Goal: Information Seeking & Learning: Check status

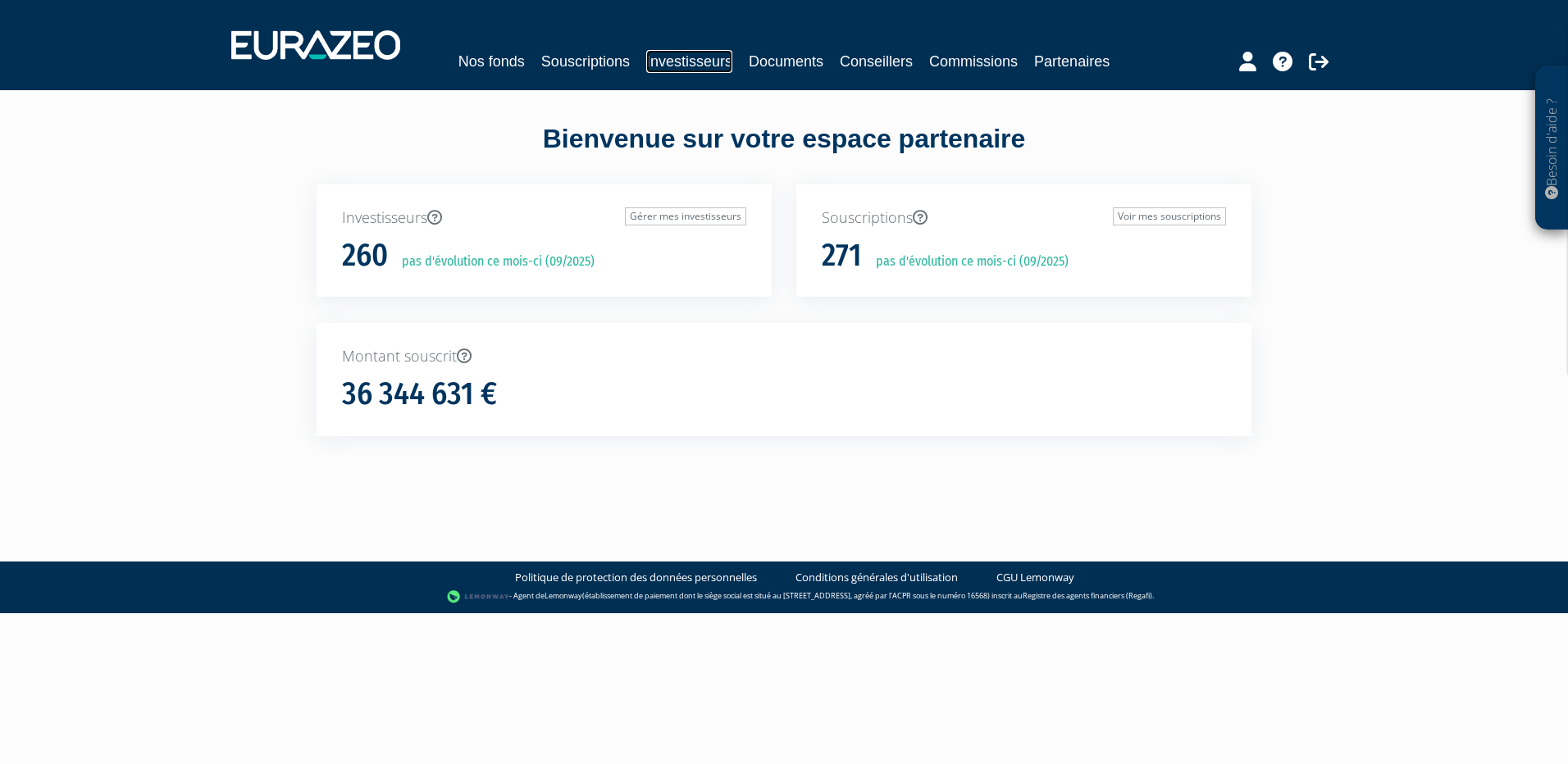
click at [699, 66] on link "Investisseurs" at bounding box center [689, 61] width 86 height 23
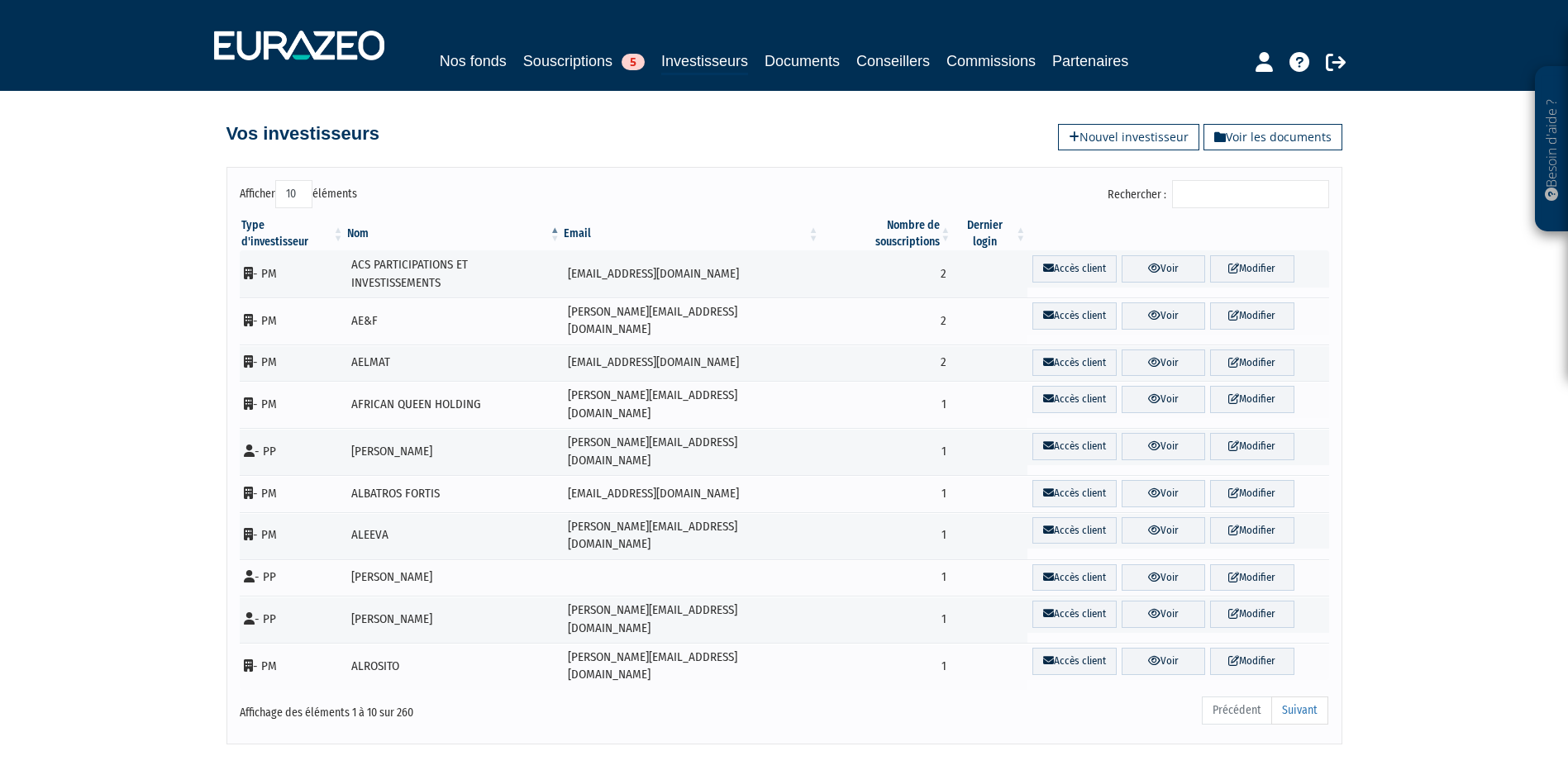
click at [1226, 197] on input "Rechercher :" at bounding box center [1251, 194] width 157 height 28
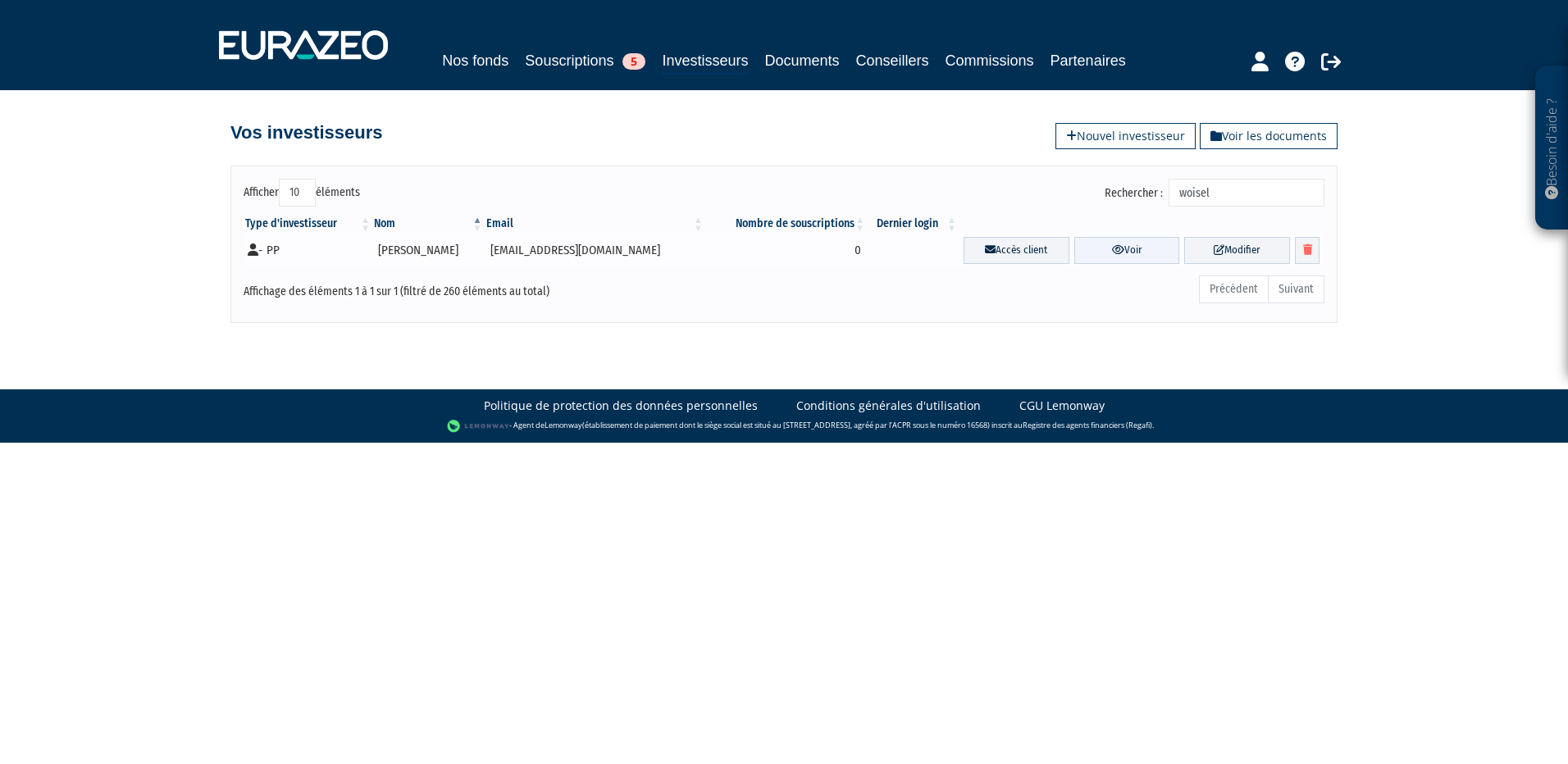
type input "woisel"
click at [1100, 247] on link "Voir" at bounding box center [1126, 250] width 105 height 27
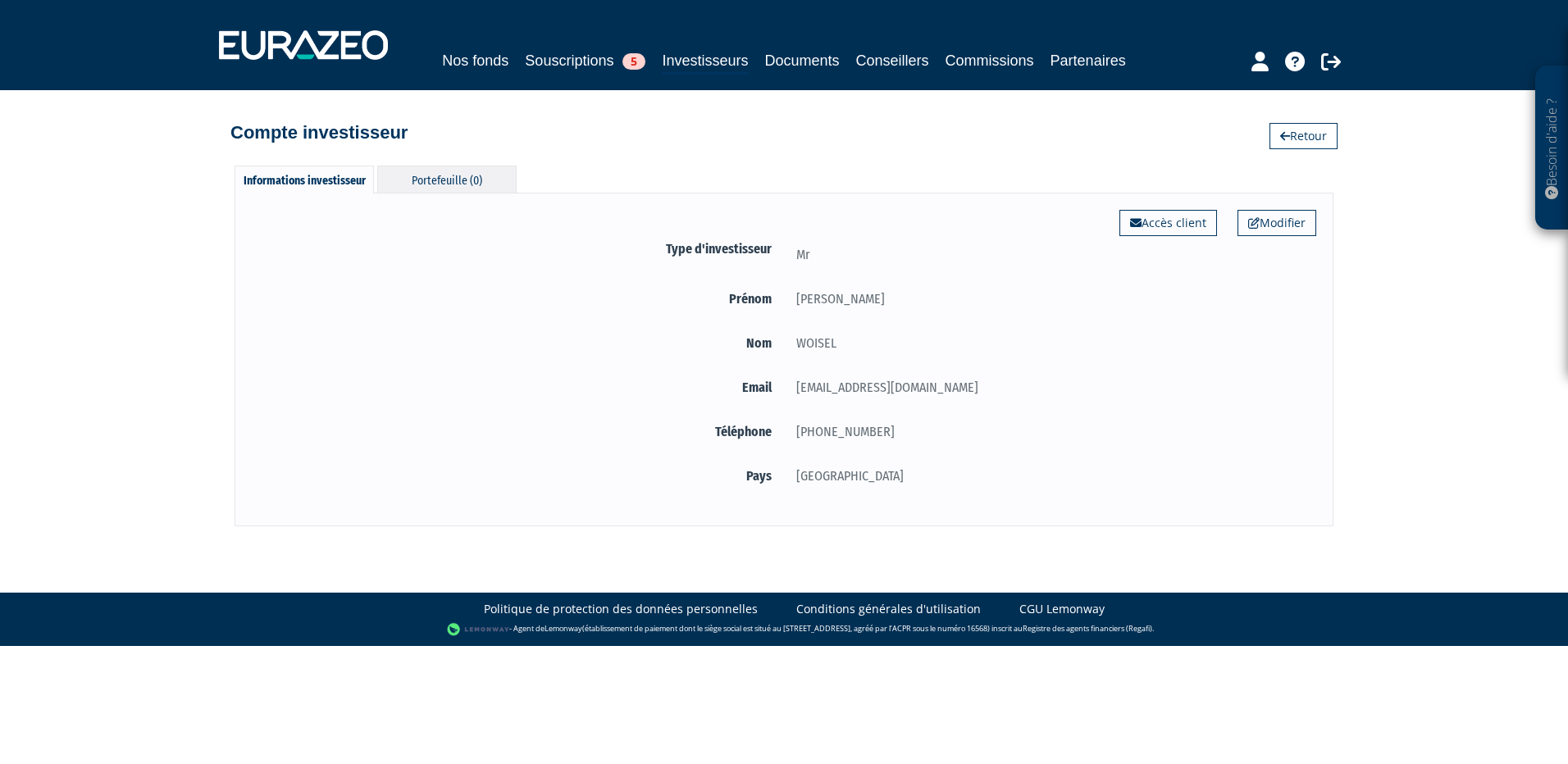
click at [458, 182] on div "Portefeuille (0)" at bounding box center [447, 179] width 140 height 27
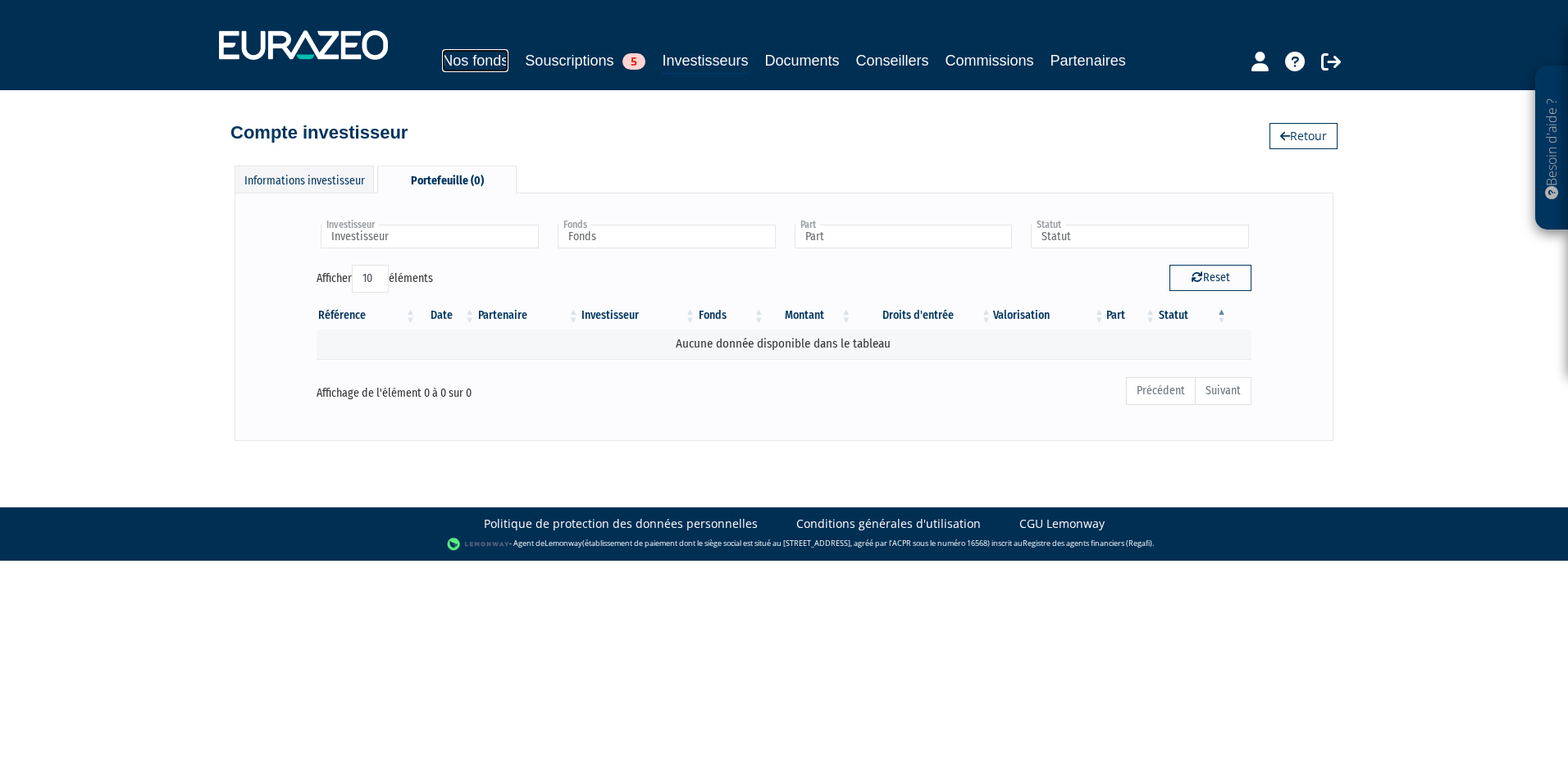
click at [463, 63] on link "Nos fonds" at bounding box center [475, 61] width 66 height 23
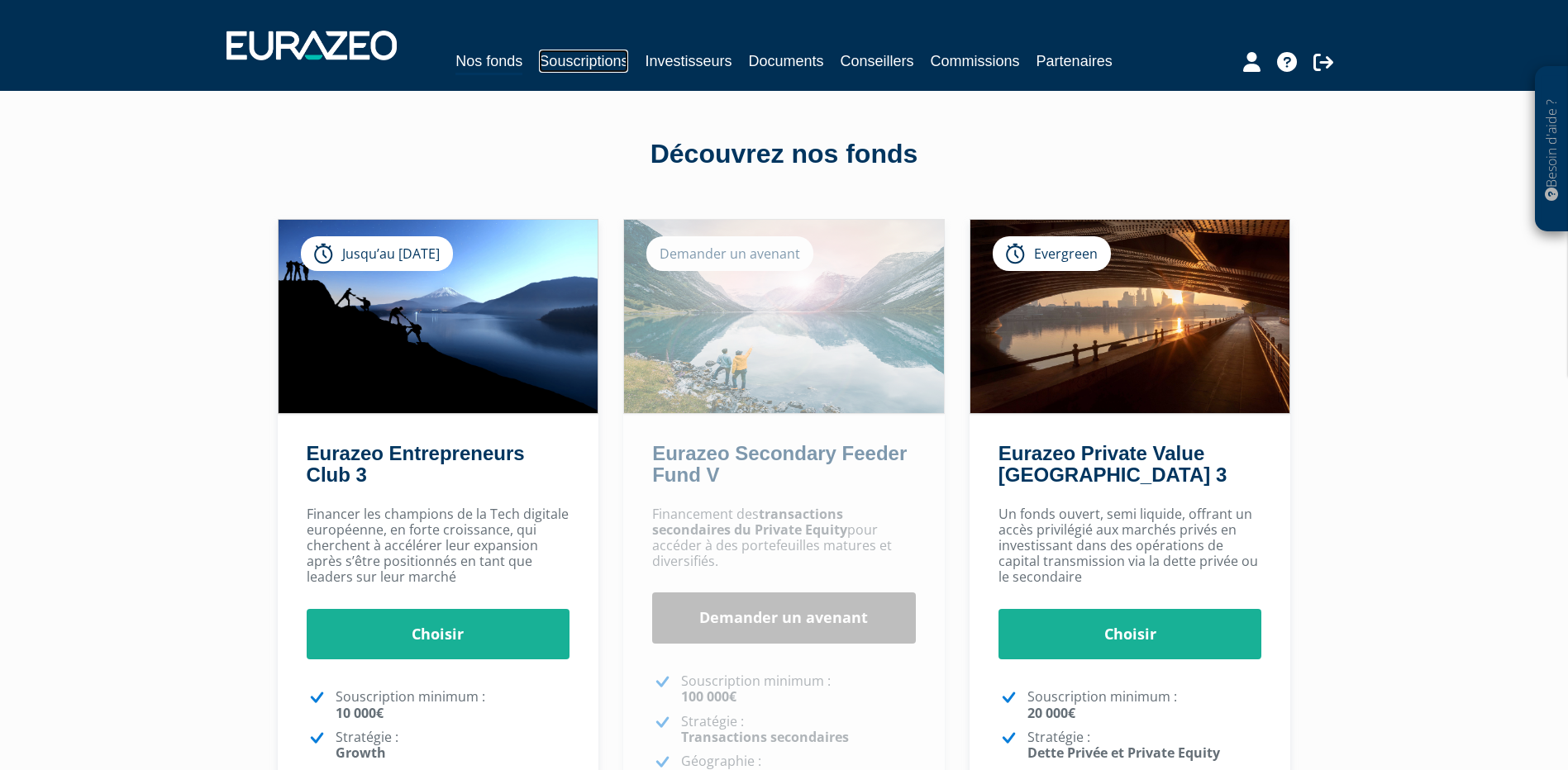
click at [595, 59] on link "Souscriptions" at bounding box center [584, 61] width 90 height 23
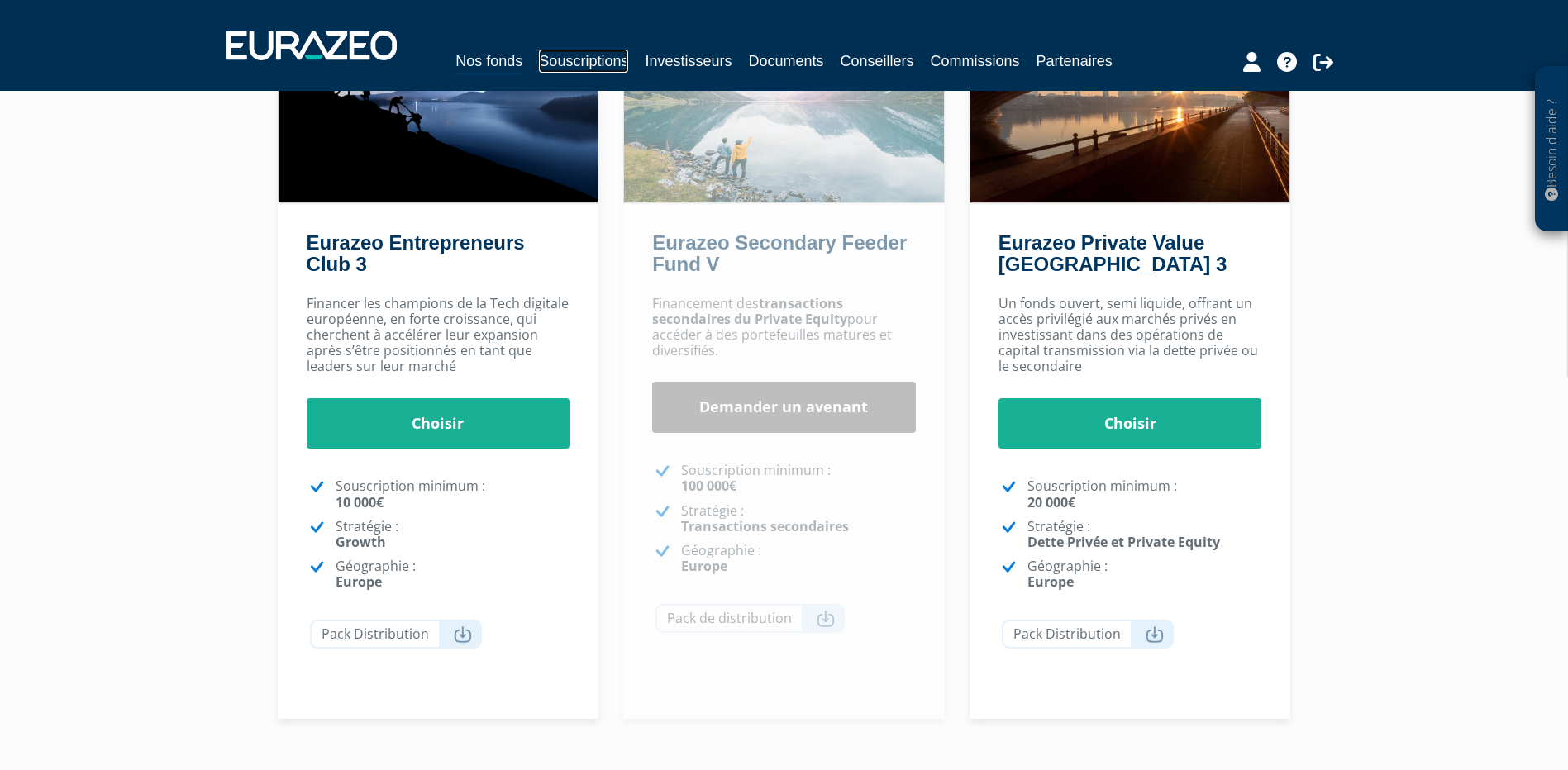
scroll to position [361, 0]
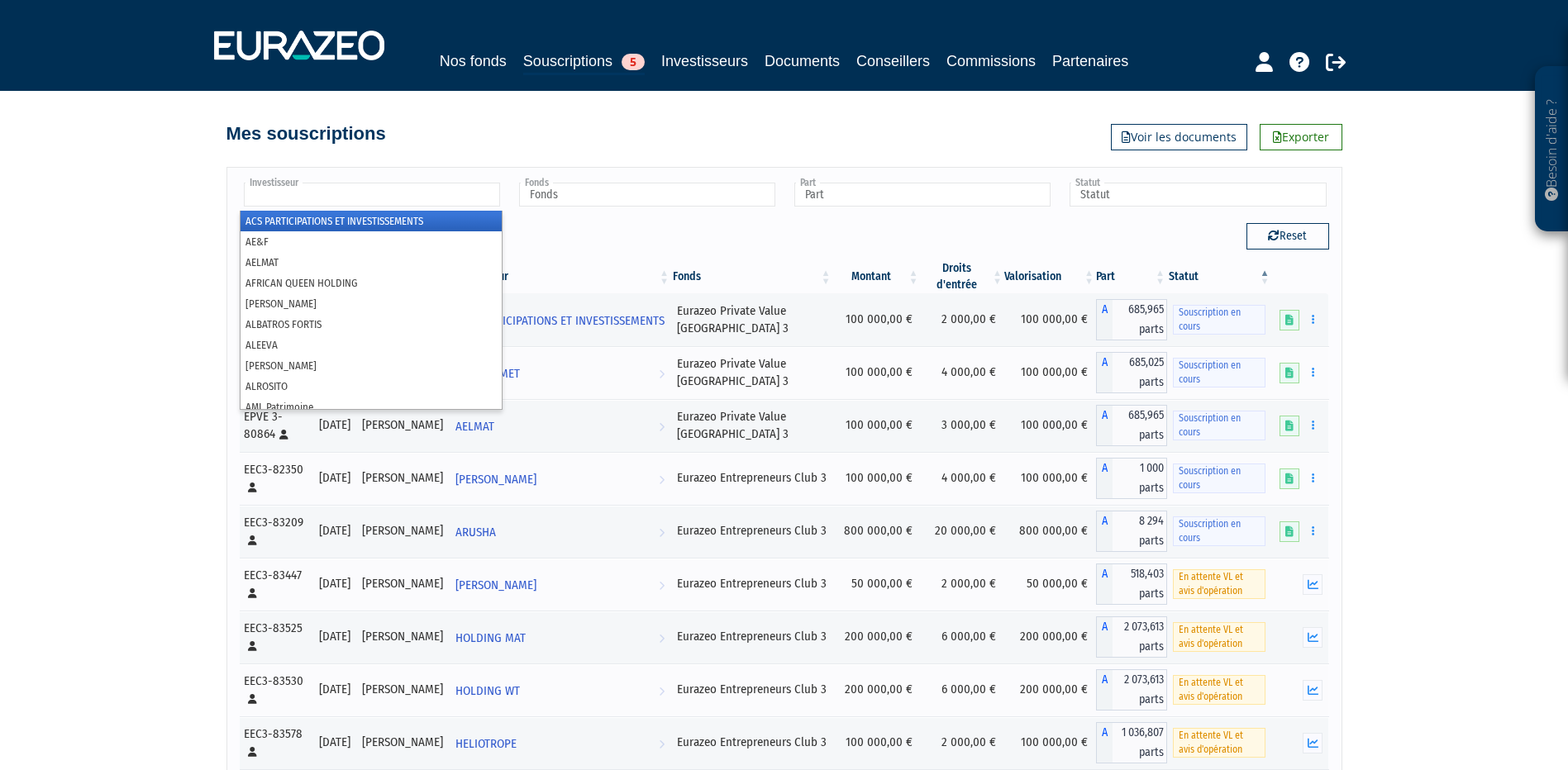
click at [320, 188] on input "text" at bounding box center [372, 194] width 256 height 24
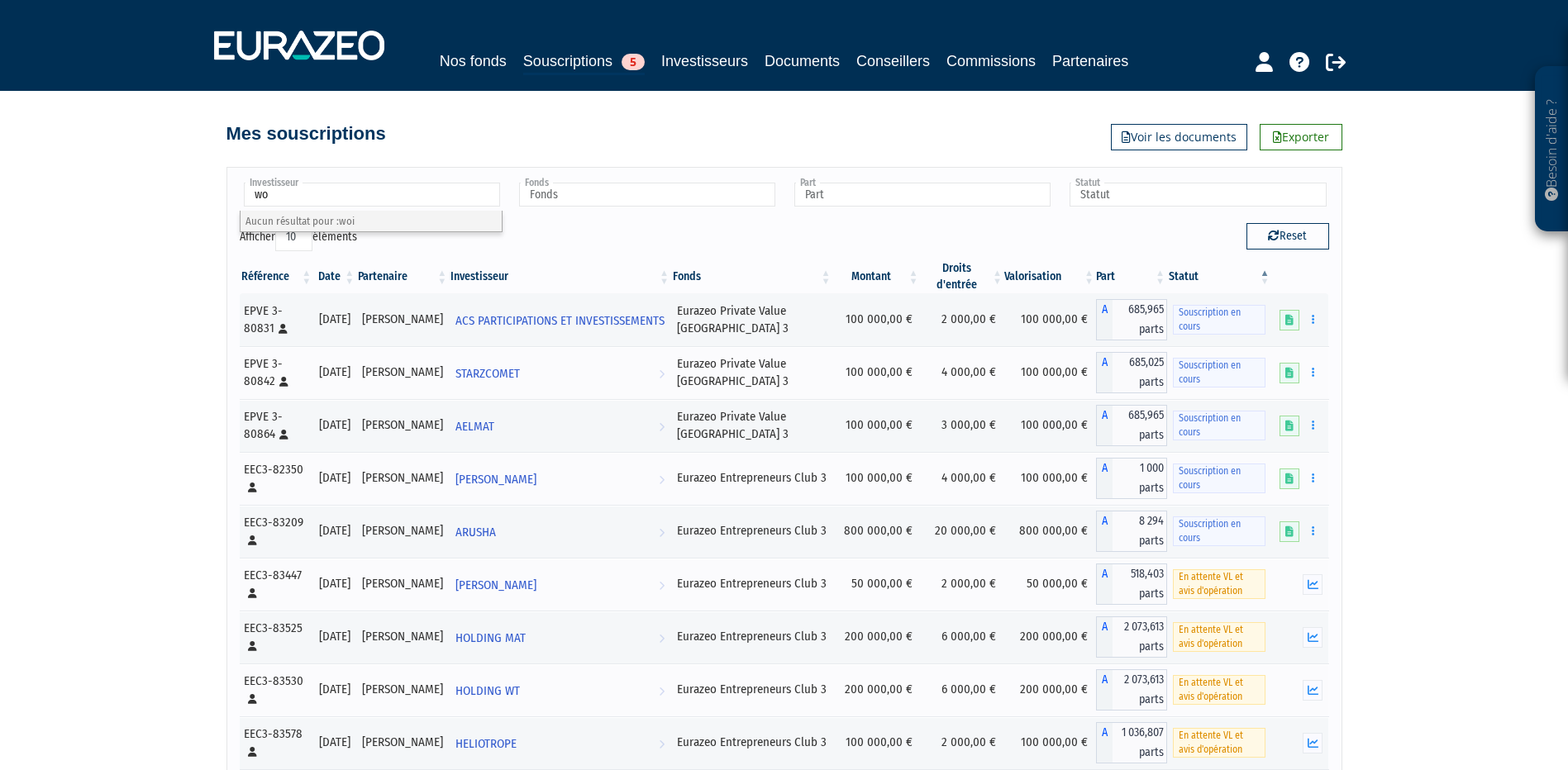
type input "w"
click at [1177, 136] on link "Voir les documents" at bounding box center [1179, 137] width 136 height 27
type input "Investisseur"
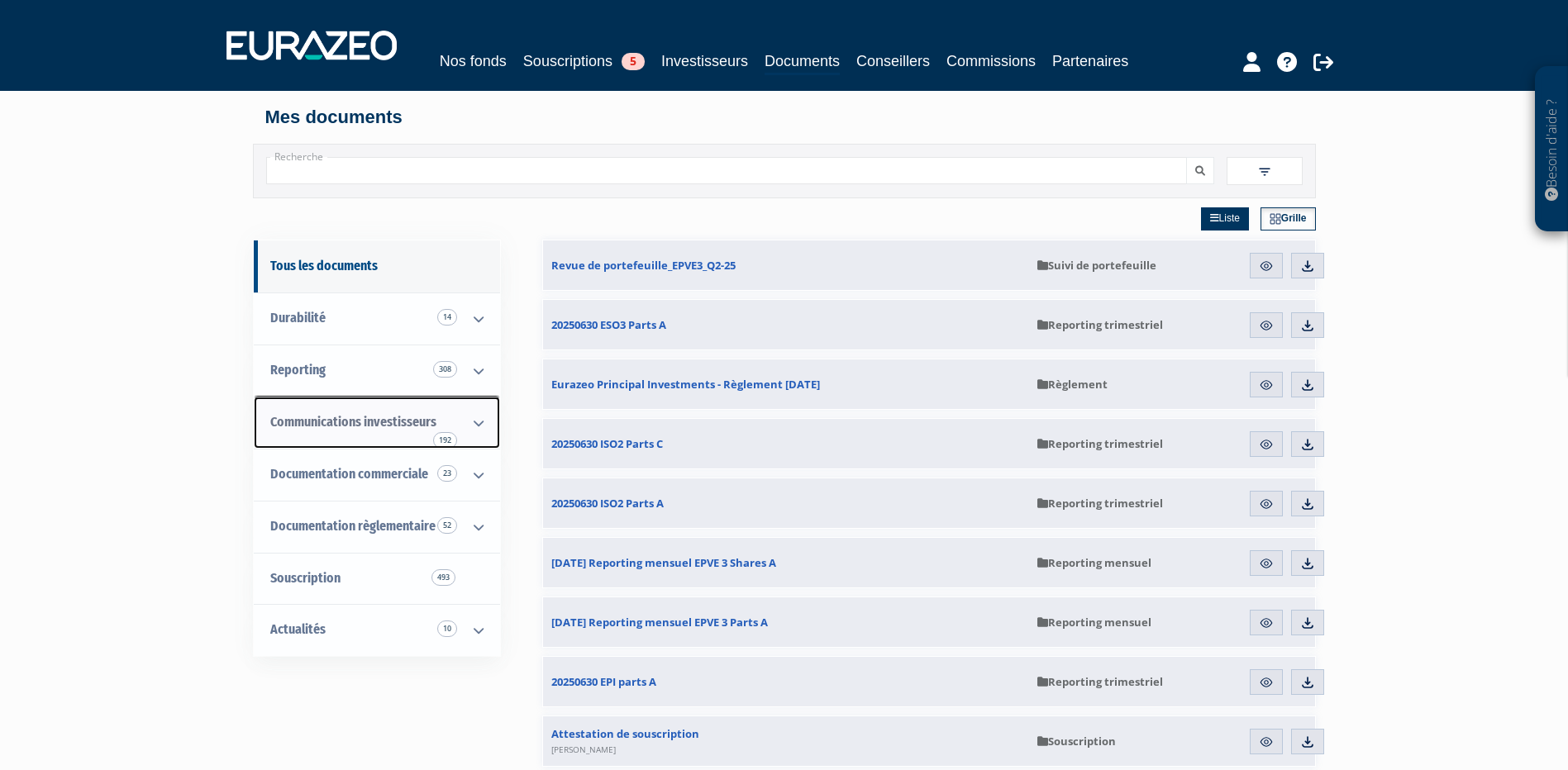
click at [476, 425] on icon at bounding box center [478, 423] width 43 height 51
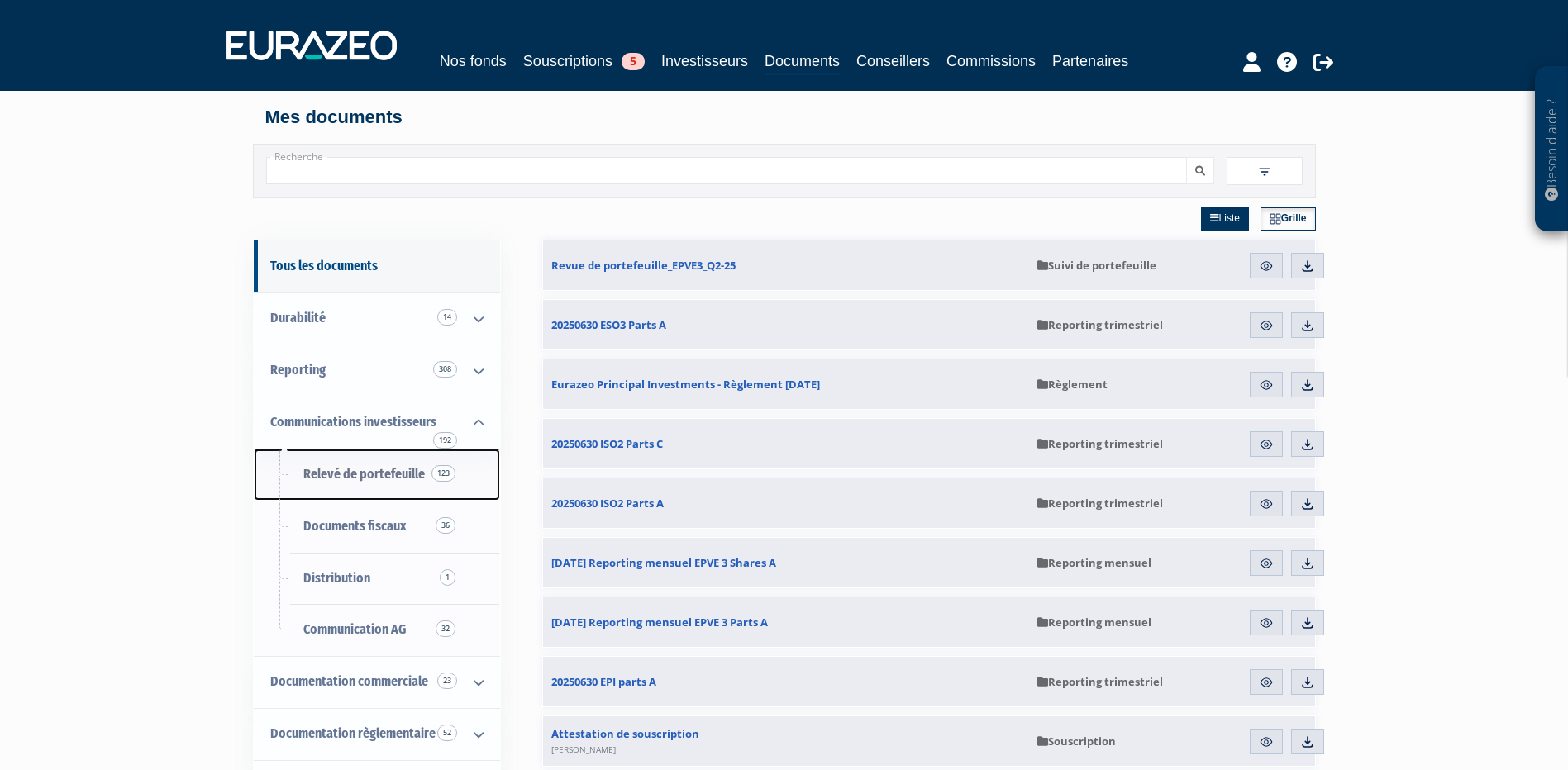
click at [376, 478] on span "Relevé de portefeuille 123" at bounding box center [363, 474] width 121 height 16
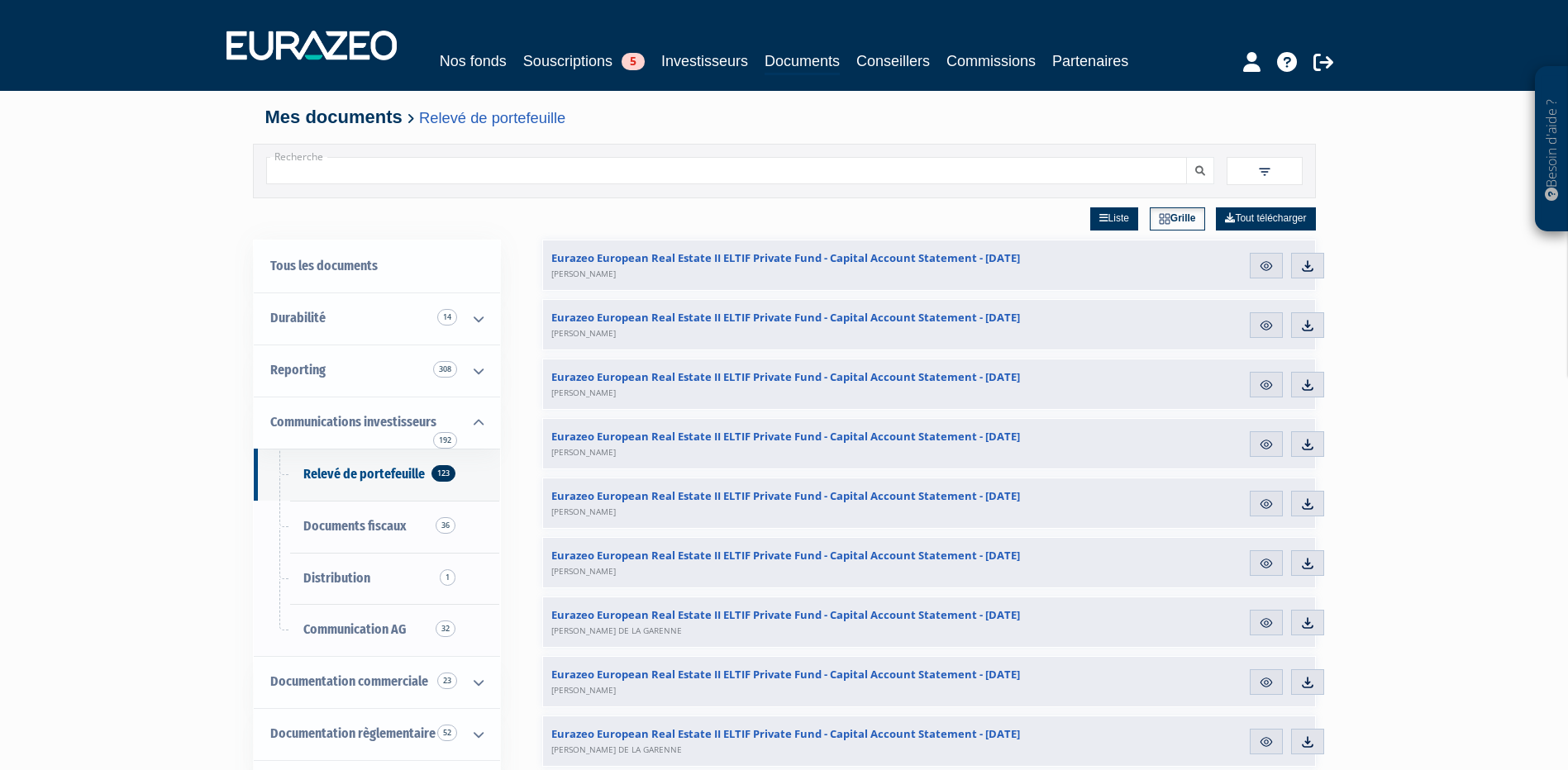
click at [684, 166] on input "Recherche" at bounding box center [727, 171] width 921 height 28
type input "woisel"
click at [1186, 157] on button "submit" at bounding box center [1200, 171] width 28 height 28
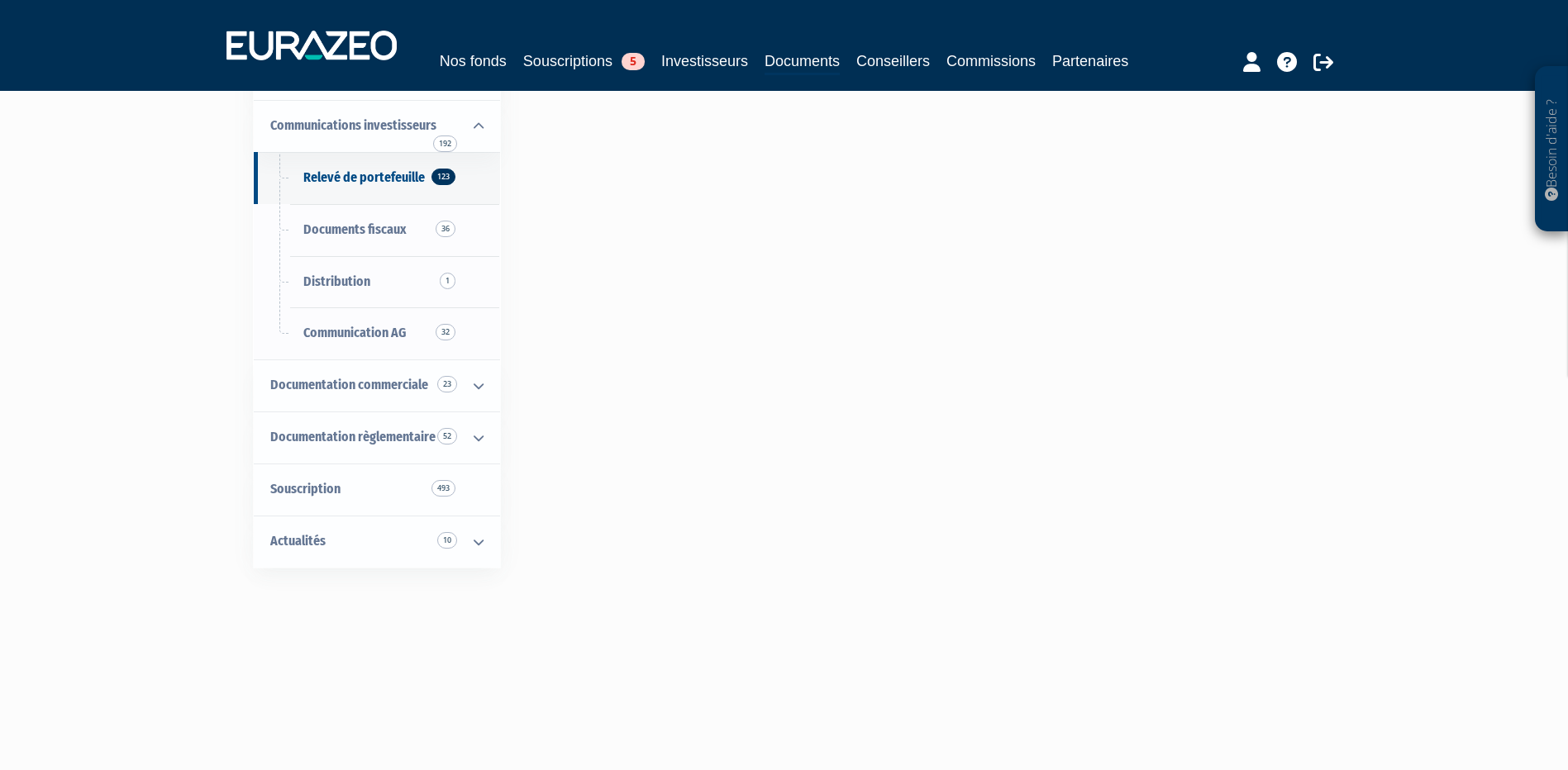
scroll to position [209, 0]
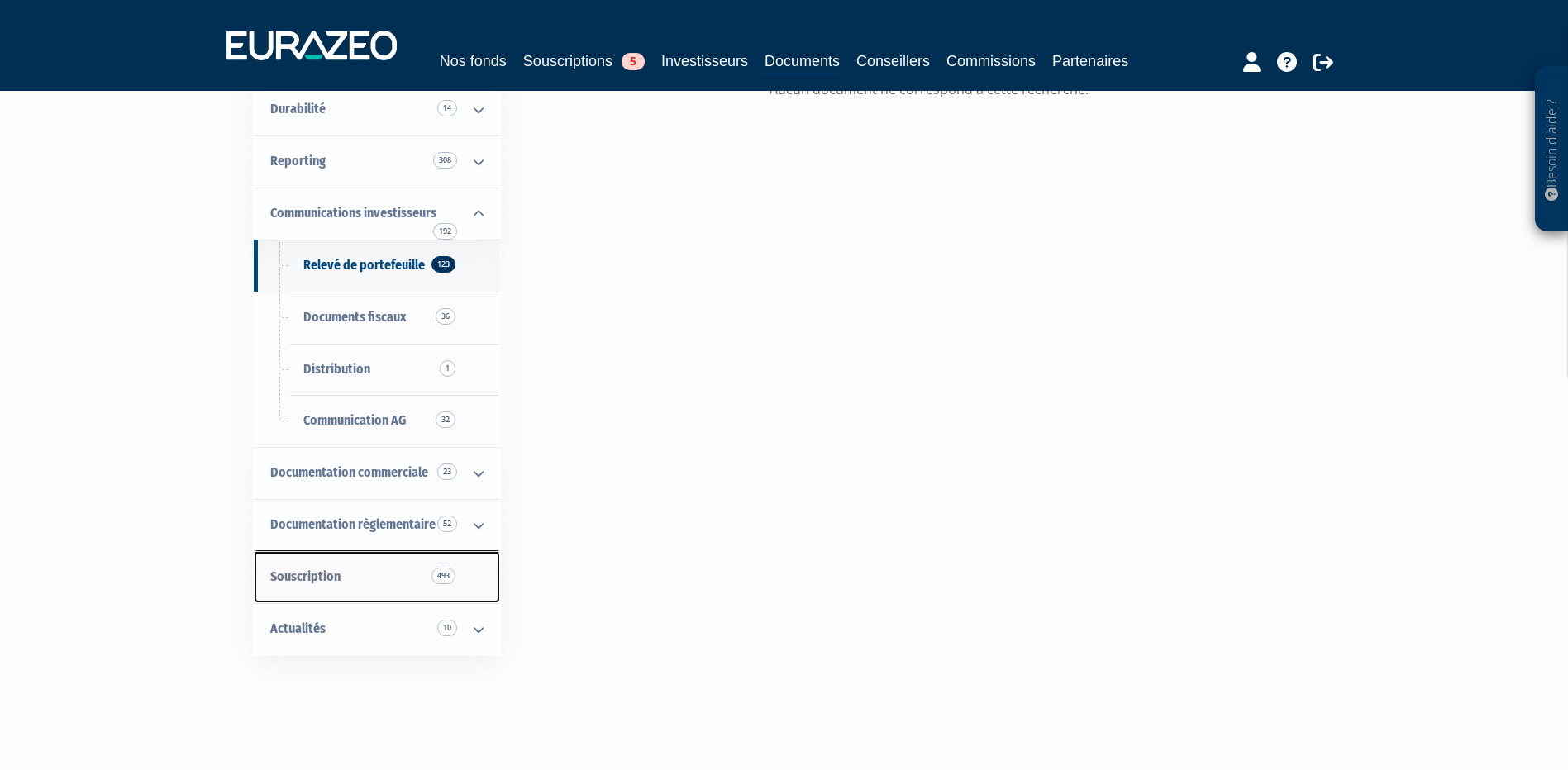
click at [360, 575] on link "Souscription 493" at bounding box center [377, 578] width 246 height 52
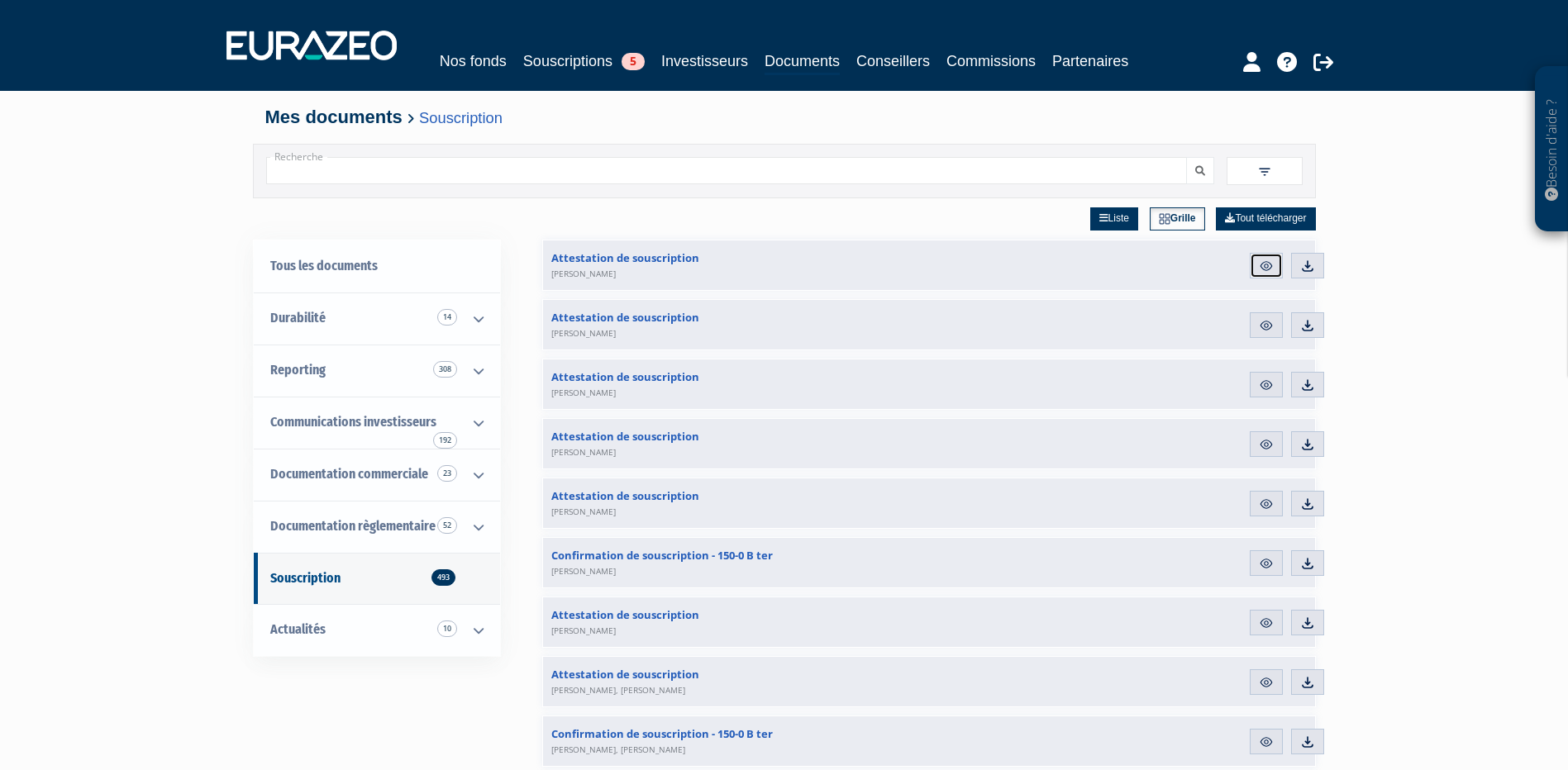
click at [1268, 263] on img at bounding box center [1267, 266] width 15 height 15
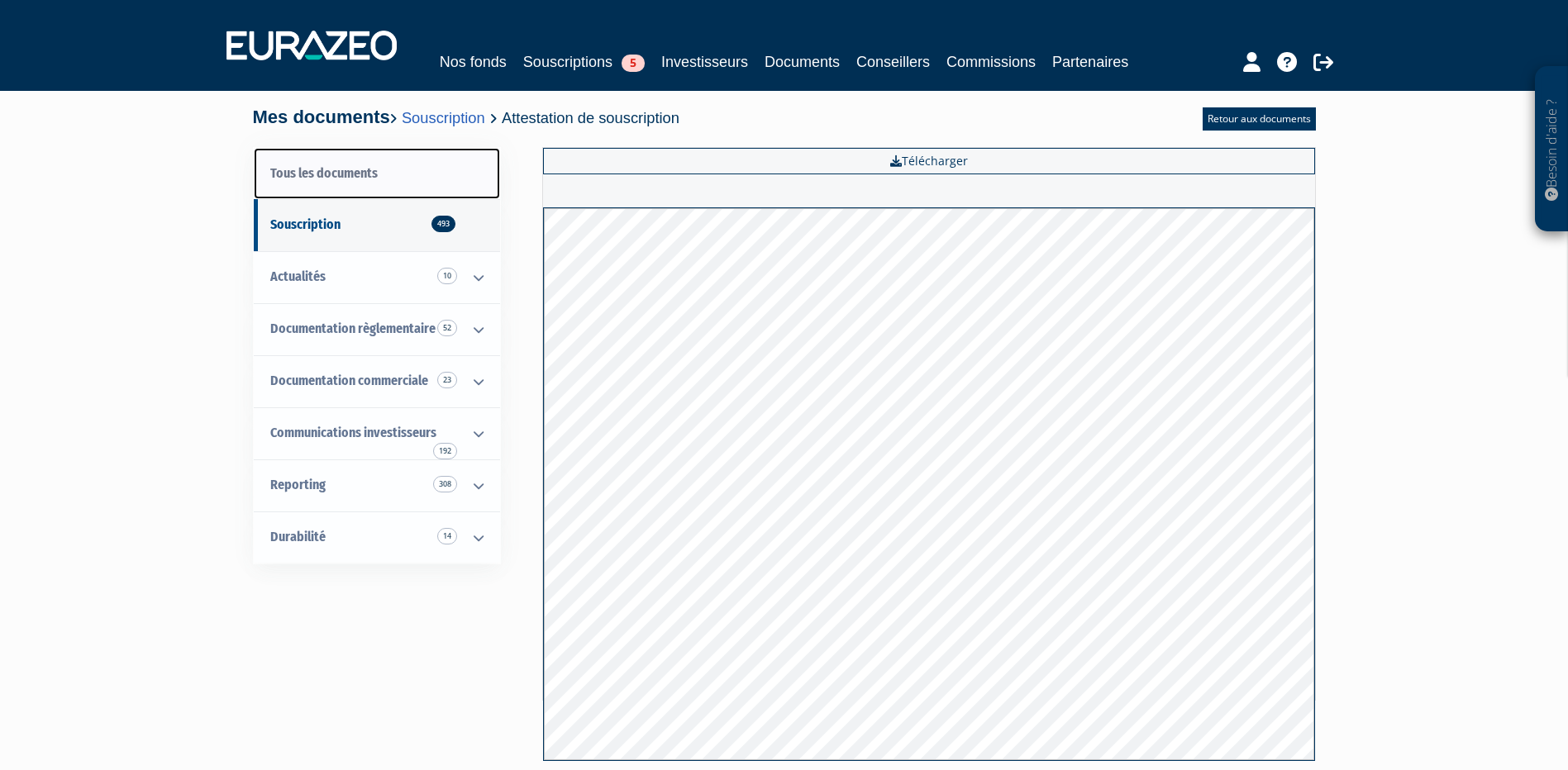
click at [322, 174] on link "Tous les documents" at bounding box center [377, 174] width 246 height 52
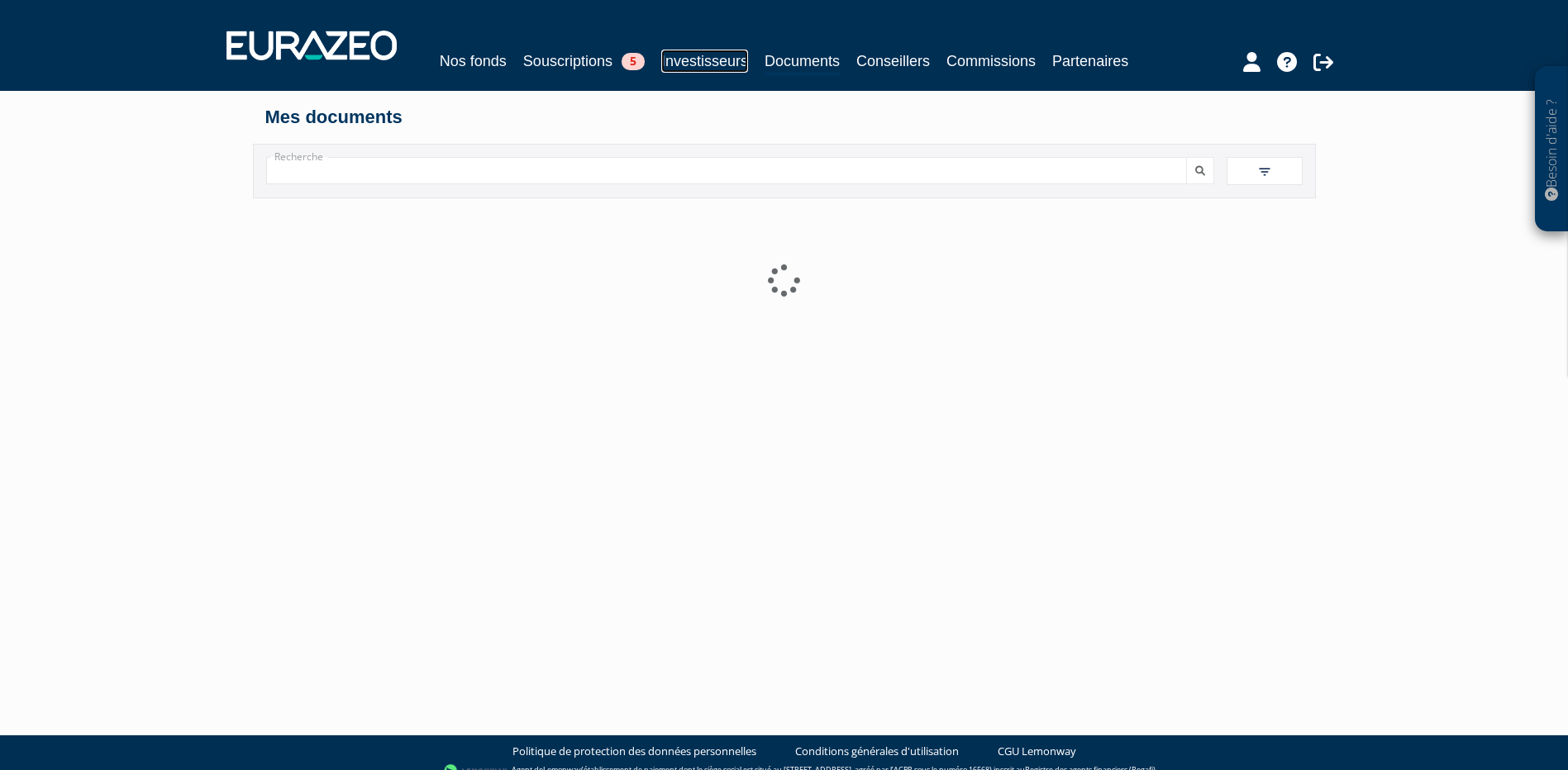
click at [696, 61] on link "Investisseurs" at bounding box center [705, 61] width 87 height 23
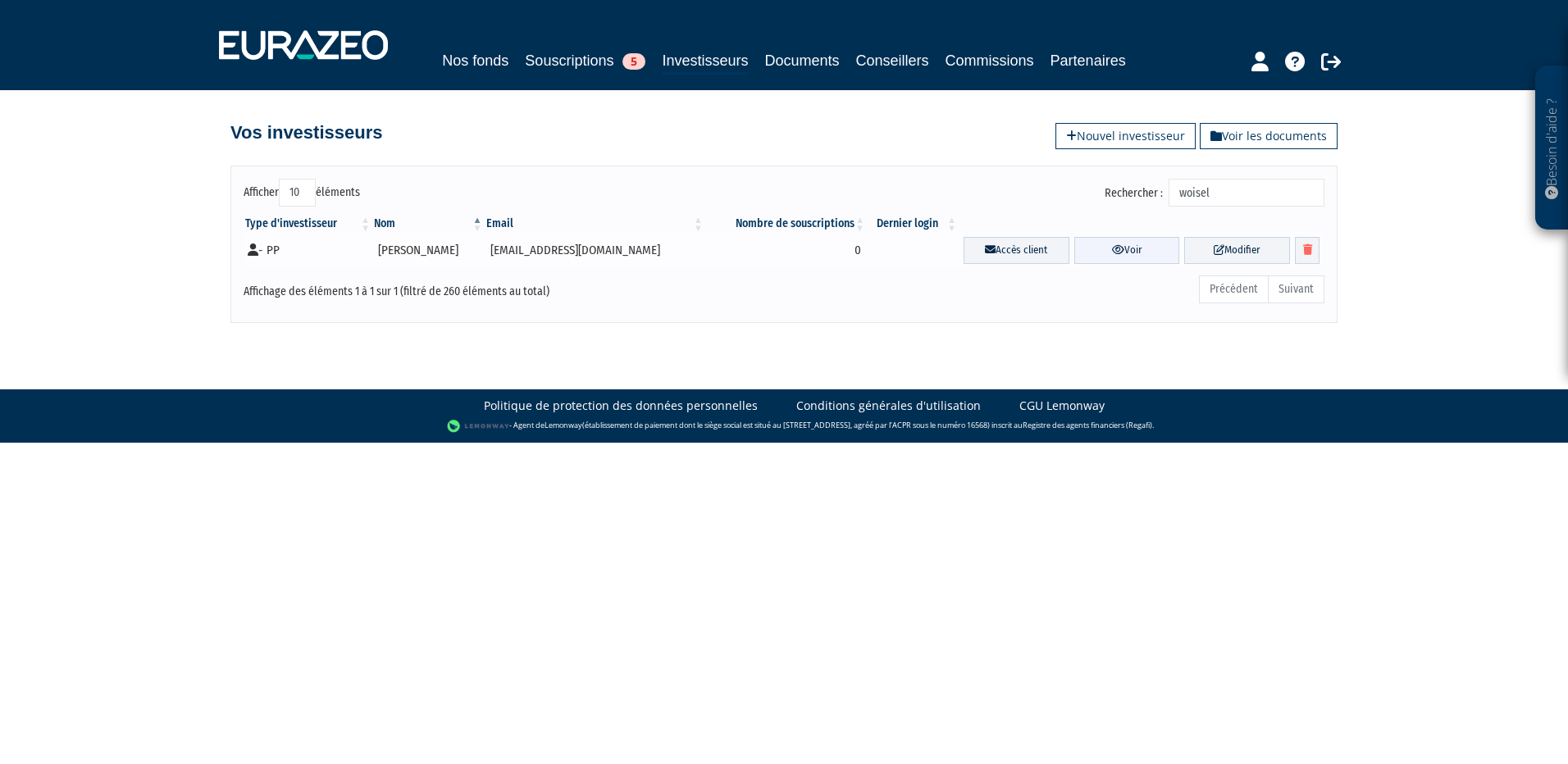
click at [1100, 252] on link "Voir" at bounding box center [1126, 250] width 105 height 27
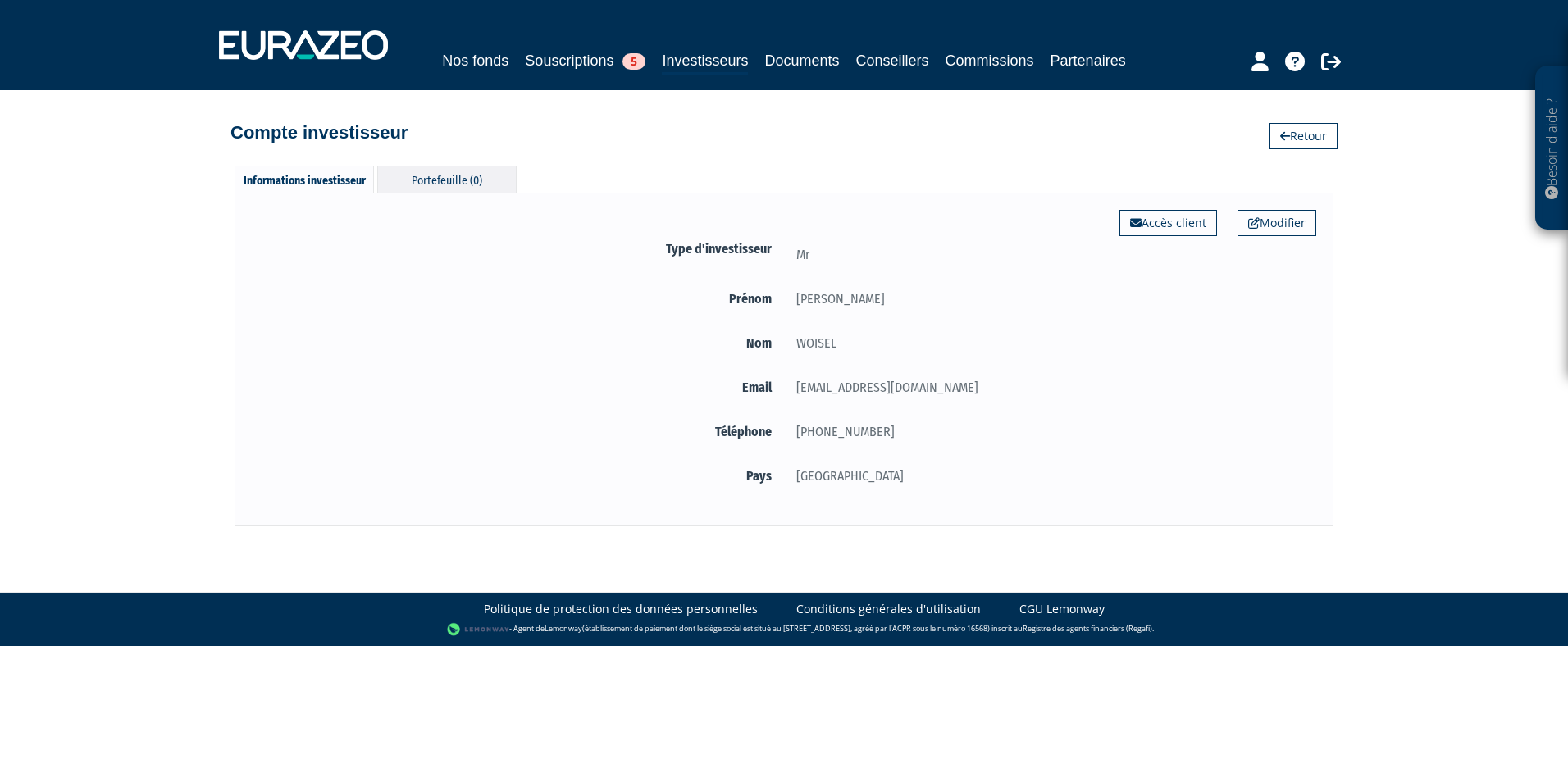
click at [463, 175] on div "Portefeuille (0)" at bounding box center [447, 179] width 140 height 27
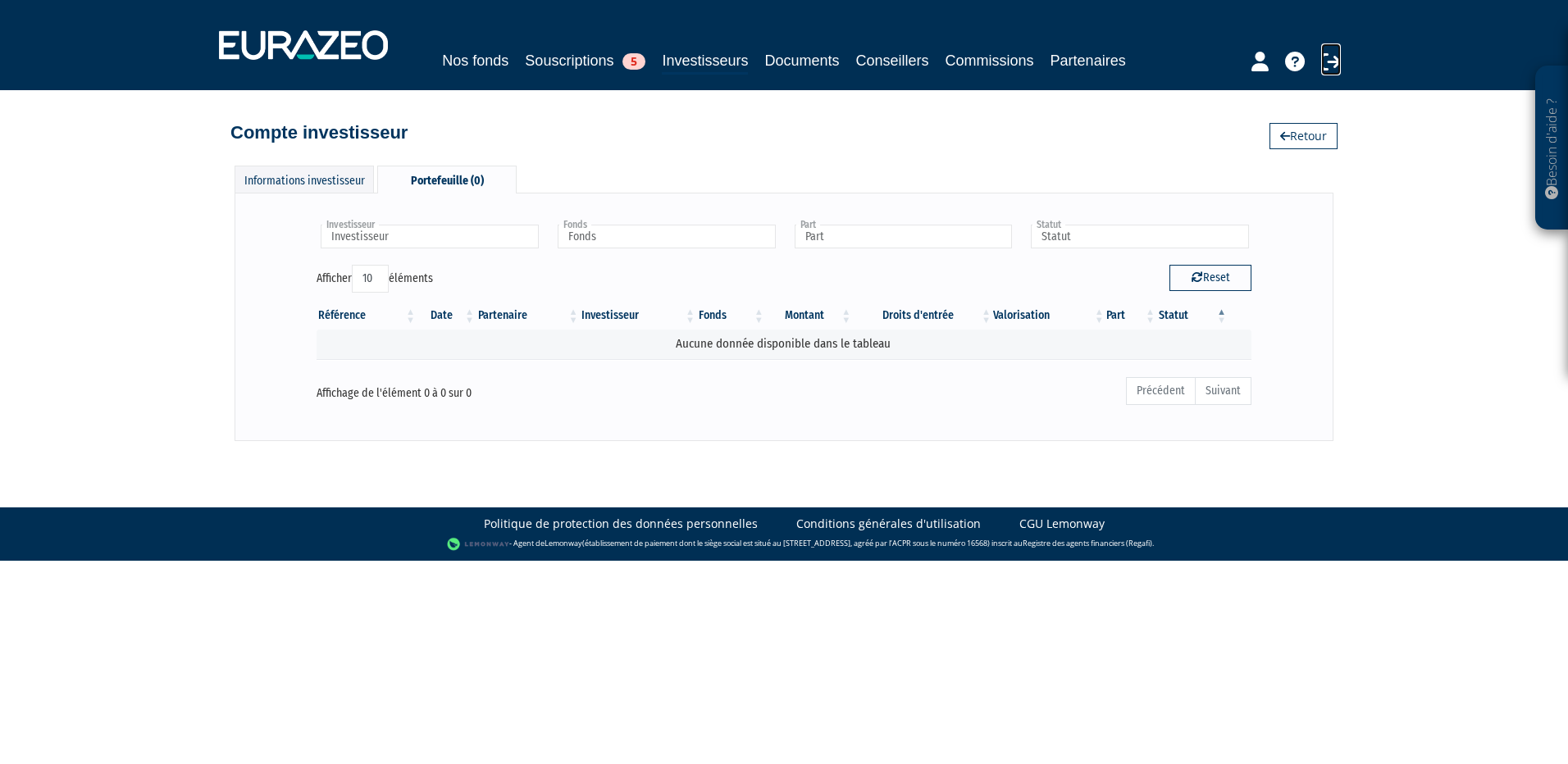
click at [1323, 66] on icon at bounding box center [1331, 61] width 20 height 20
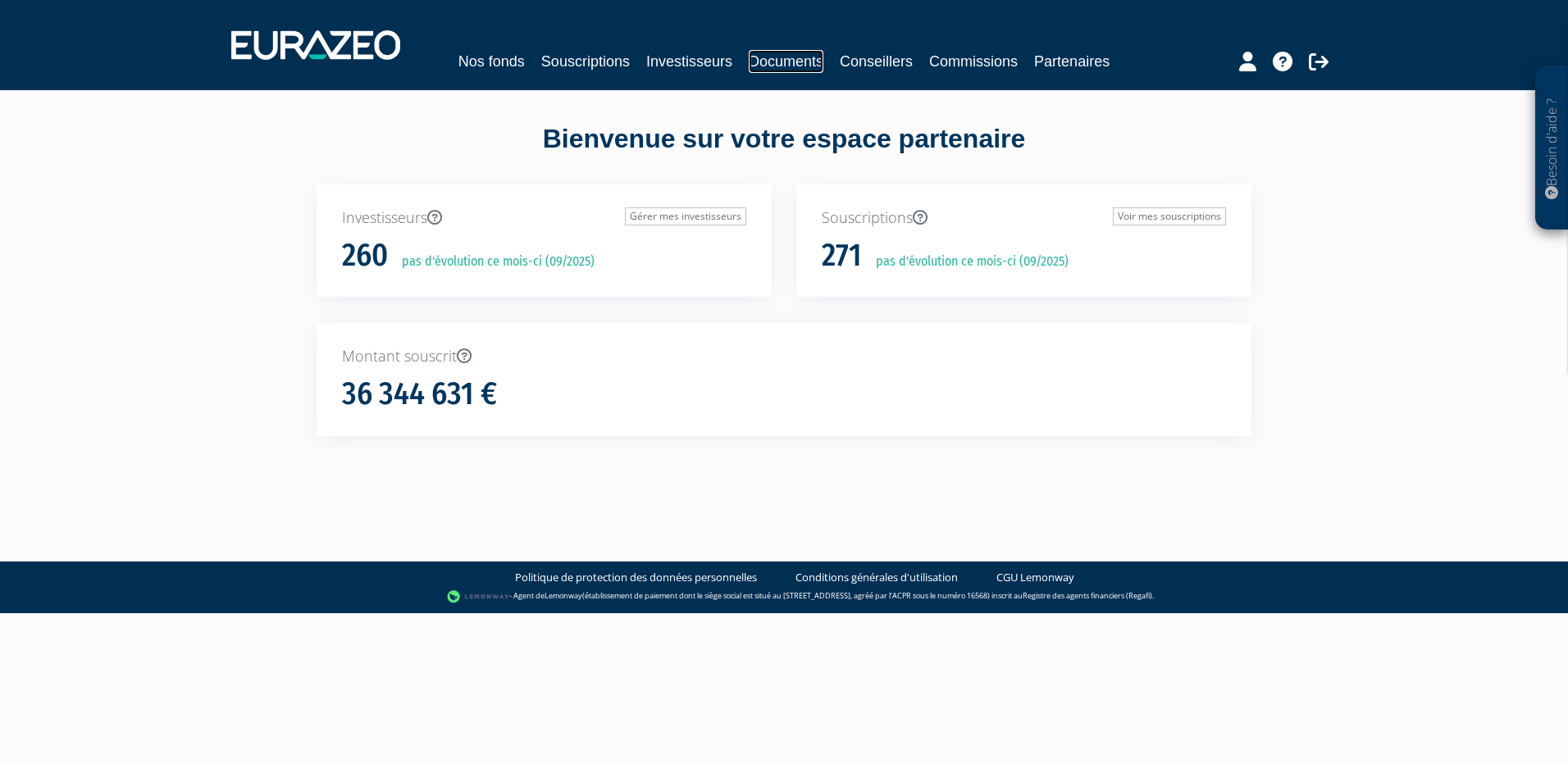
click at [796, 58] on link "Documents" at bounding box center [786, 61] width 75 height 23
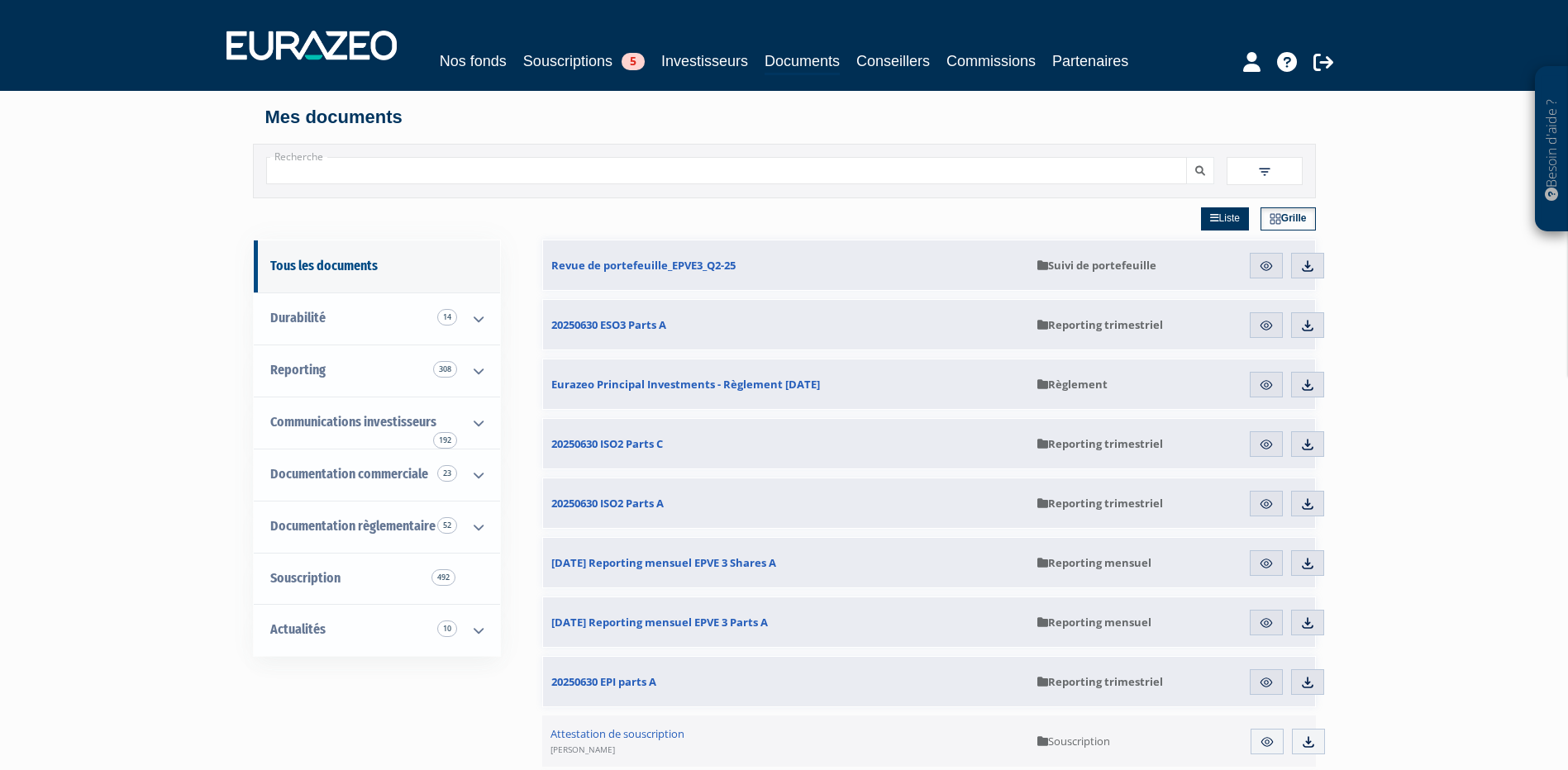
click at [375, 168] on input "Recherche" at bounding box center [727, 171] width 921 height 28
type input "IEC"
click at [1186, 157] on button "submit" at bounding box center [1200, 171] width 28 height 28
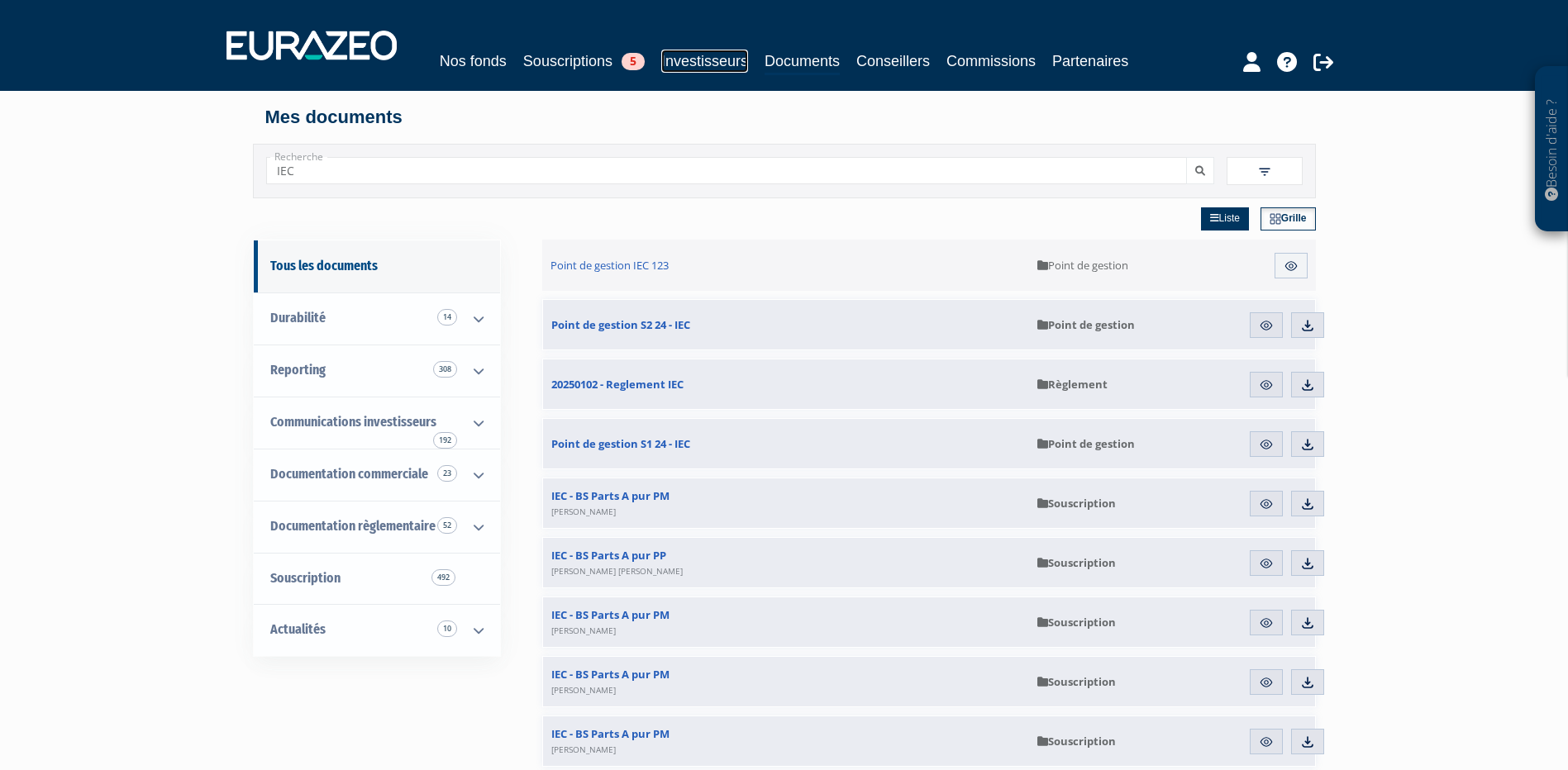
click at [737, 59] on link "Investisseurs" at bounding box center [705, 61] width 87 height 23
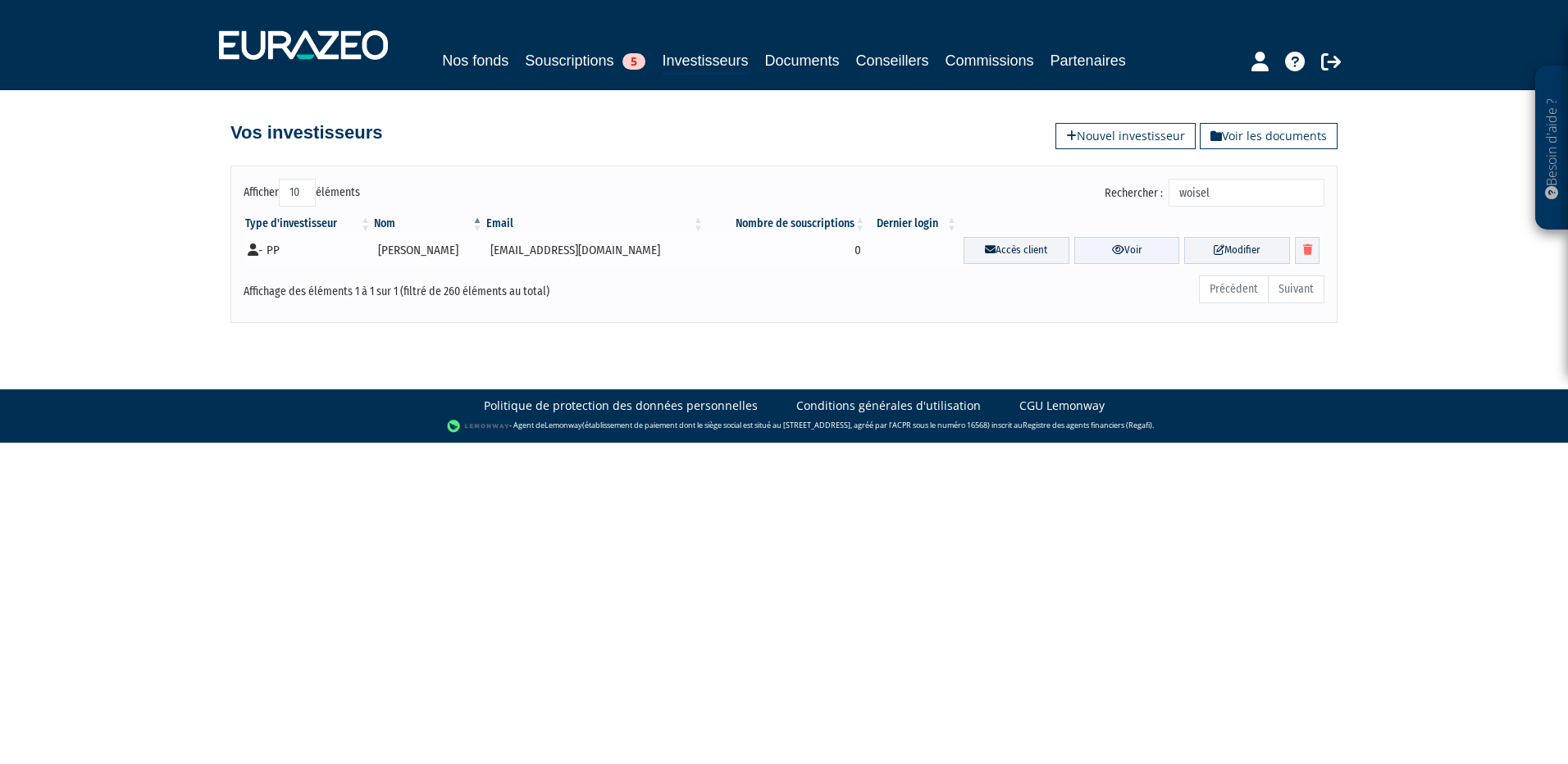
click at [1105, 247] on link "Voir" at bounding box center [1126, 250] width 105 height 27
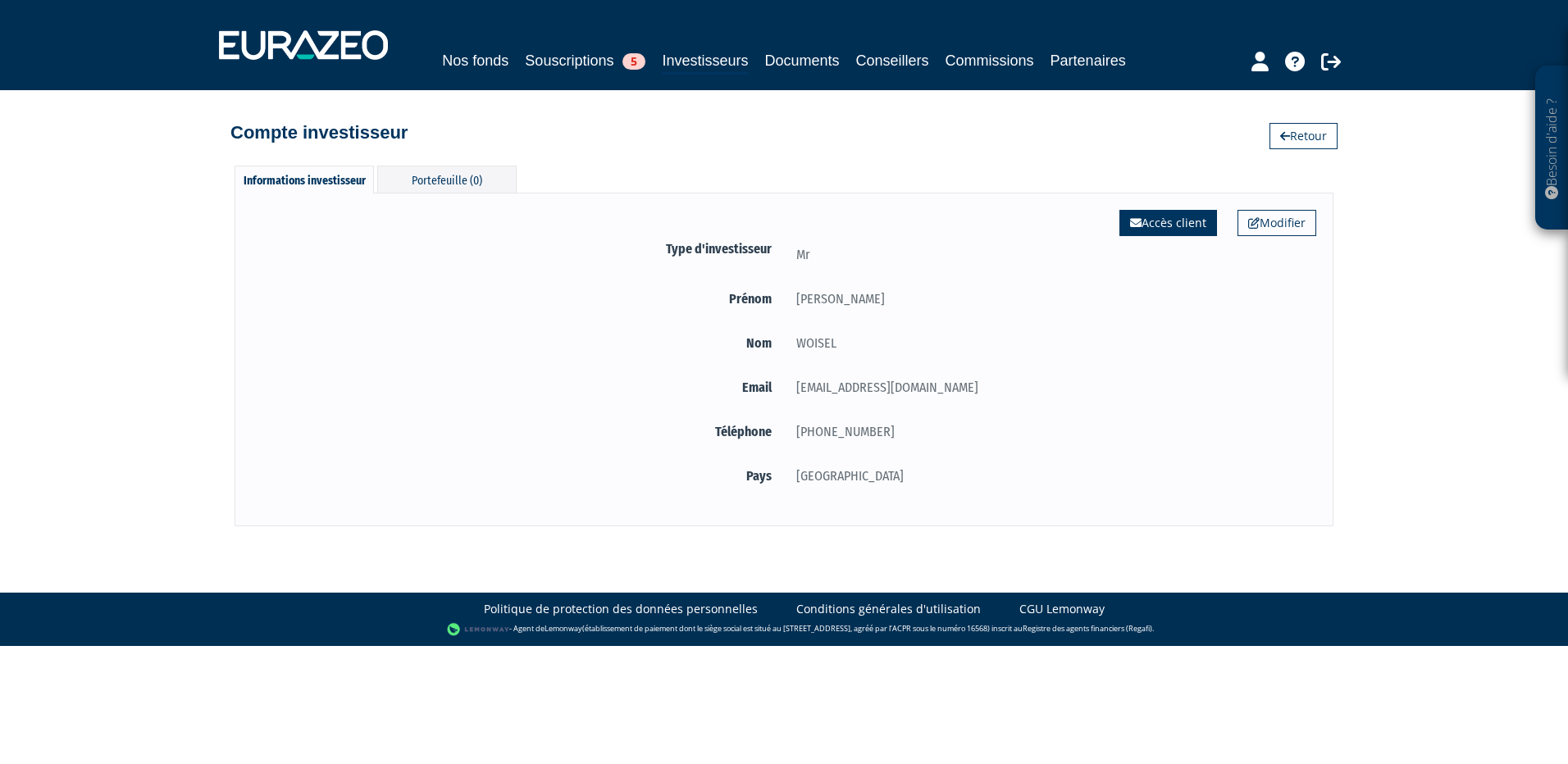
click at [1191, 222] on link "Accès client" at bounding box center [1168, 223] width 97 height 27
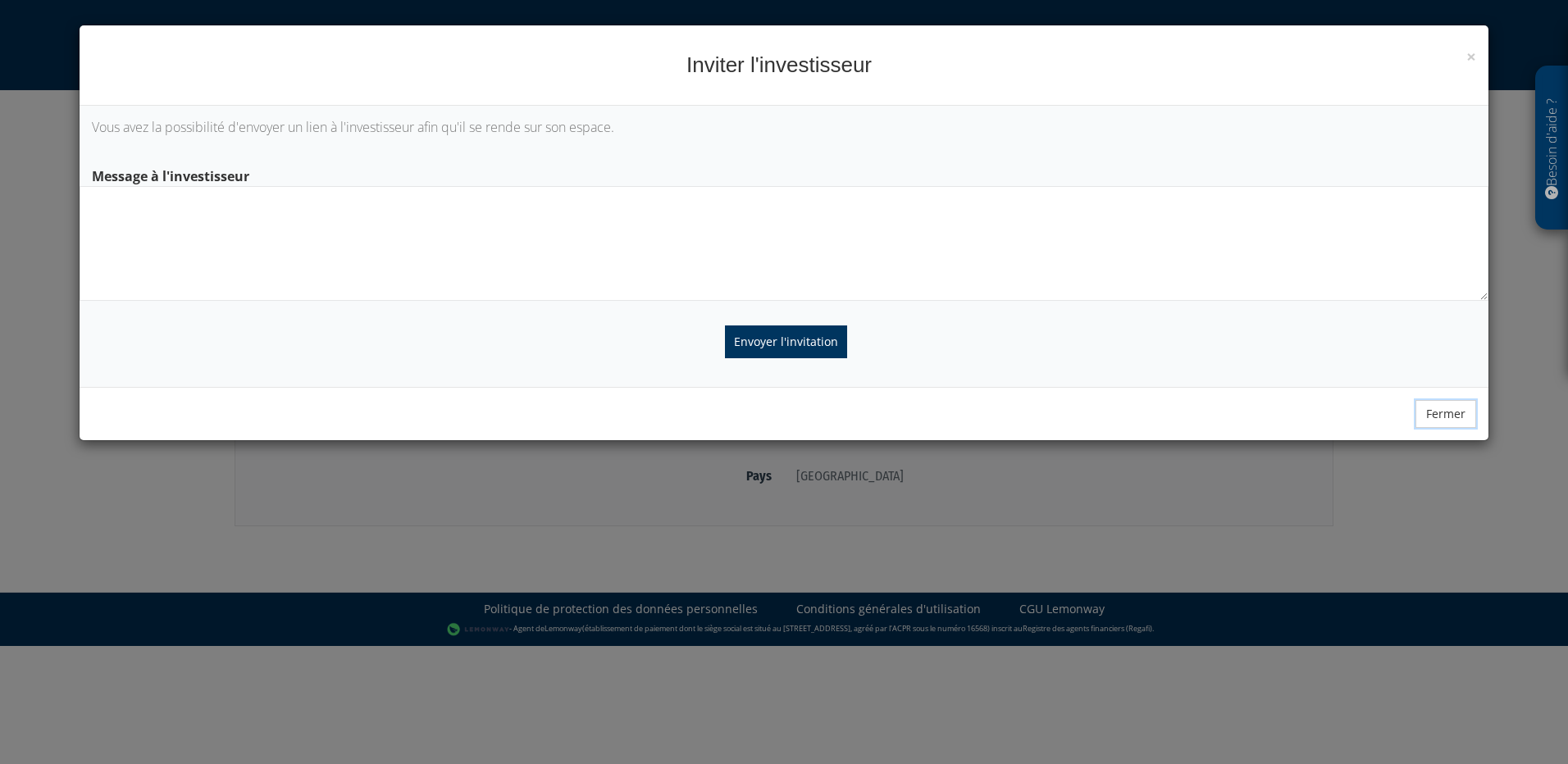
click at [1455, 409] on button "Fermer" at bounding box center [1445, 414] width 61 height 28
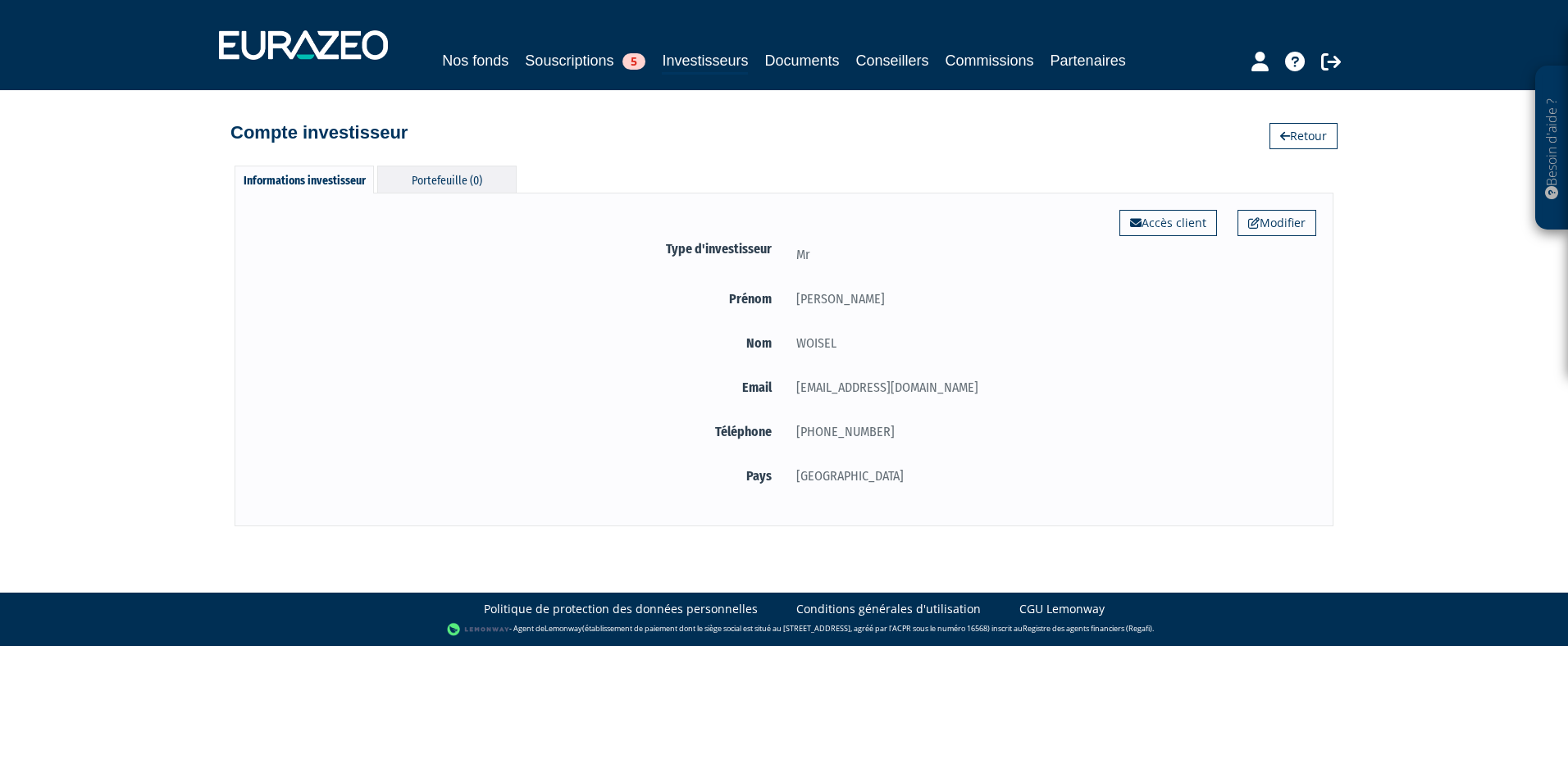
click at [448, 173] on div "Portefeuille (0)" at bounding box center [447, 179] width 140 height 27
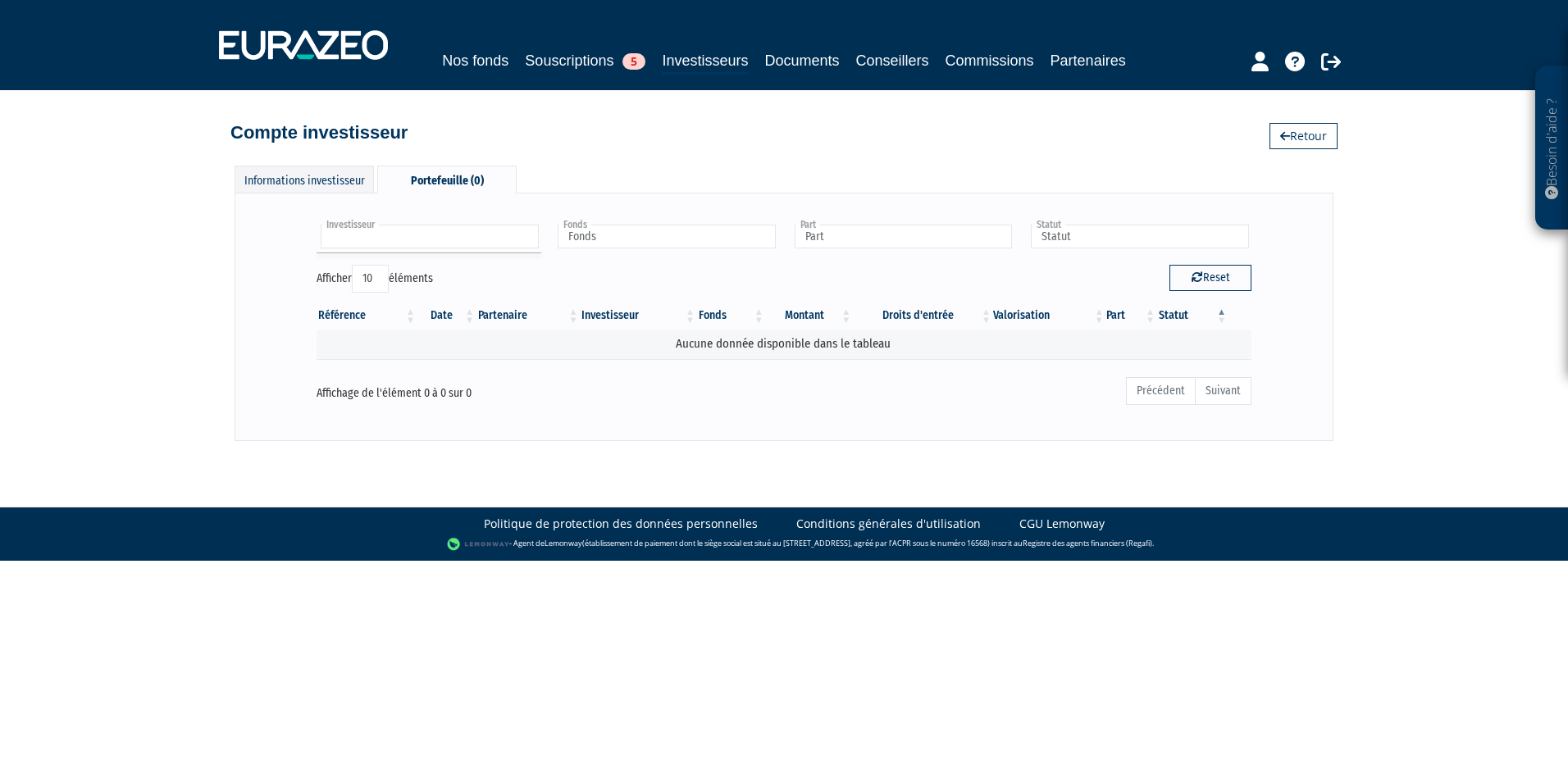
click at [395, 239] on input "text" at bounding box center [429, 237] width 218 height 24
click at [398, 231] on input "text" at bounding box center [429, 237] width 218 height 24
click at [621, 237] on input "text" at bounding box center [666, 237] width 218 height 24
type input "Investisseur"
click at [625, 237] on input "text" at bounding box center [666, 237] width 218 height 24
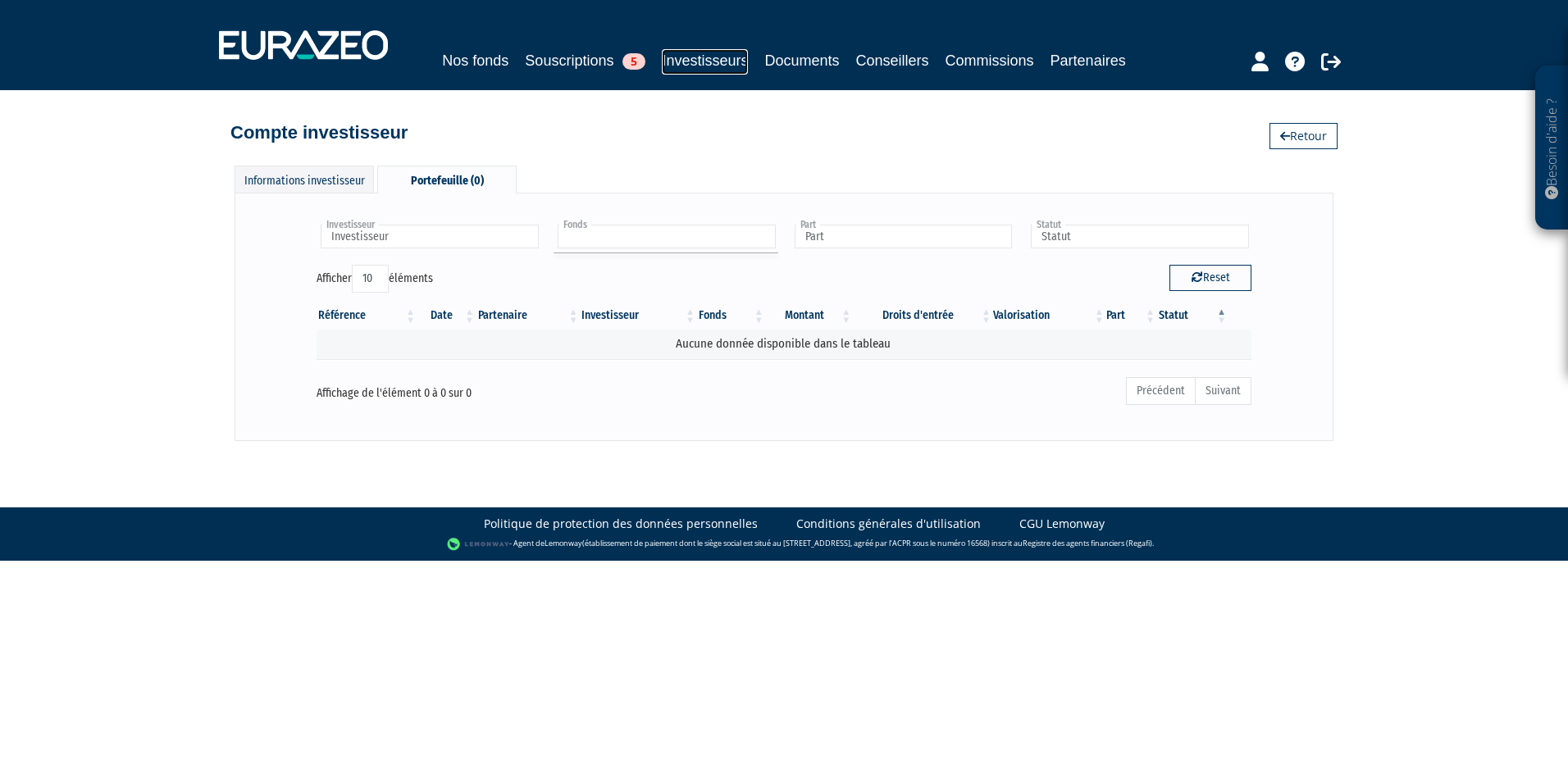
click at [702, 61] on link "Investisseurs" at bounding box center [705, 61] width 86 height 26
type input "Fonds"
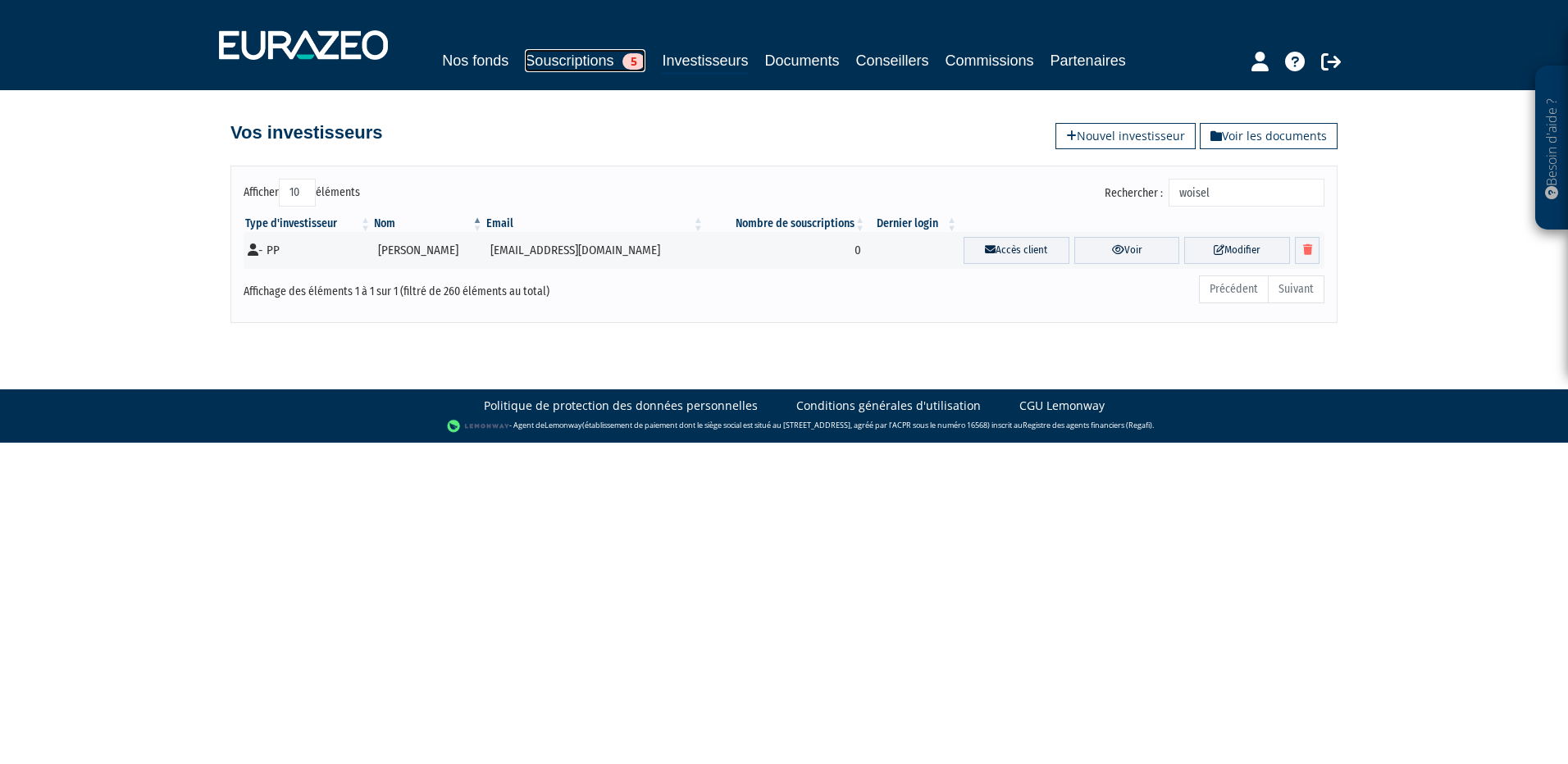
click at [547, 60] on link "Souscriptions 5" at bounding box center [585, 61] width 120 height 23
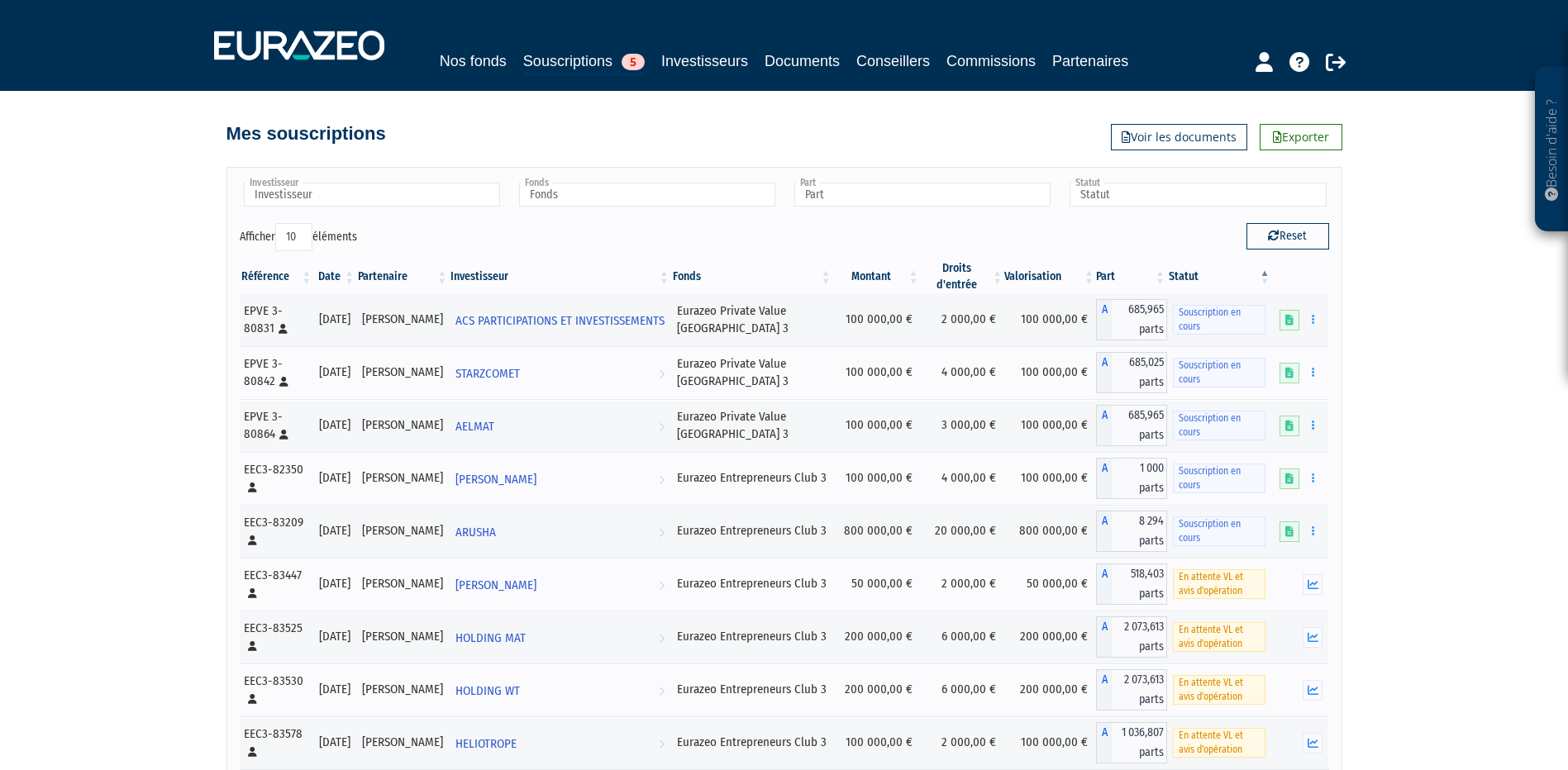
click at [511, 280] on th "Investisseur" at bounding box center [560, 276] width 223 height 33
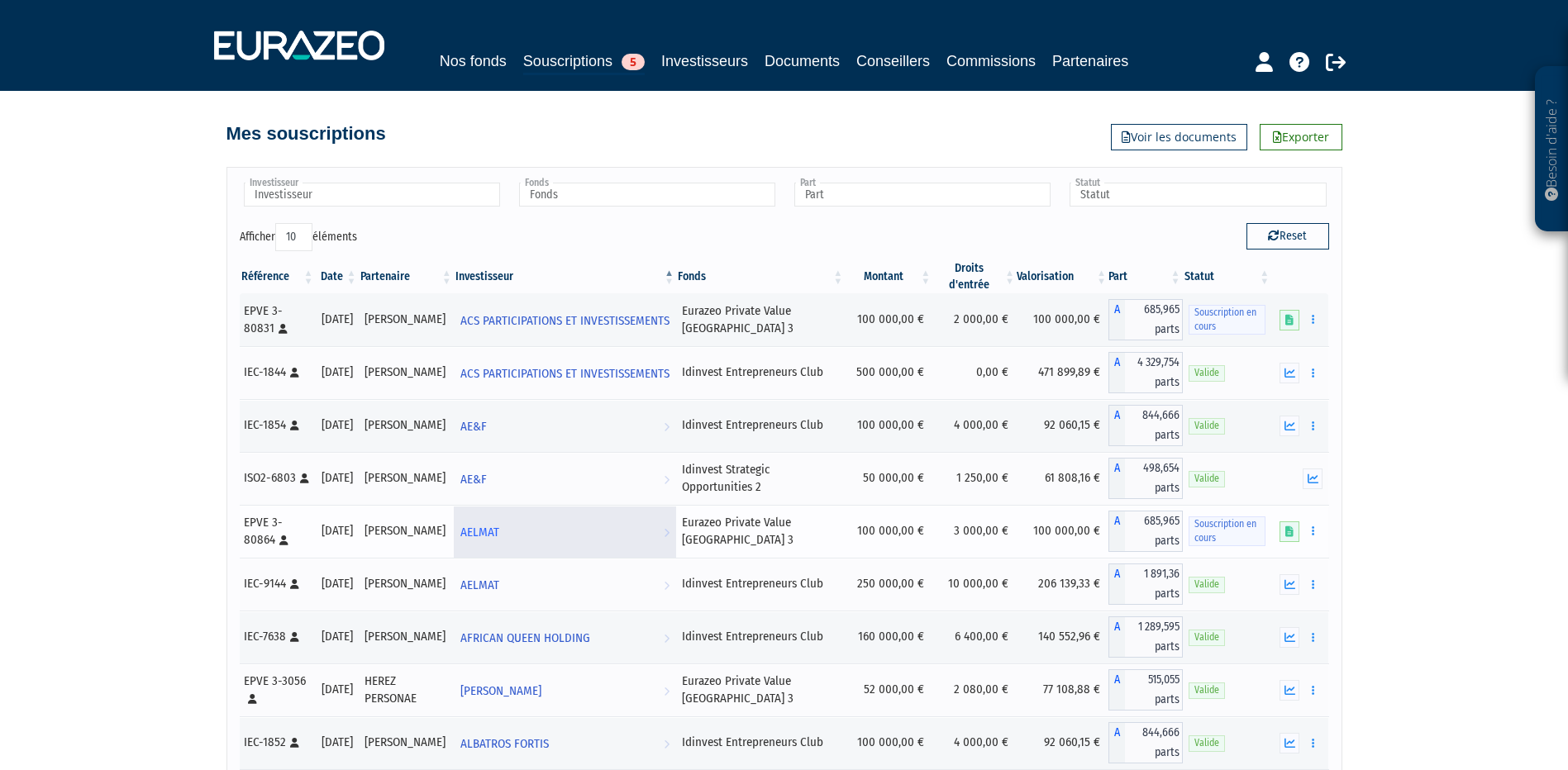
scroll to position [257, 0]
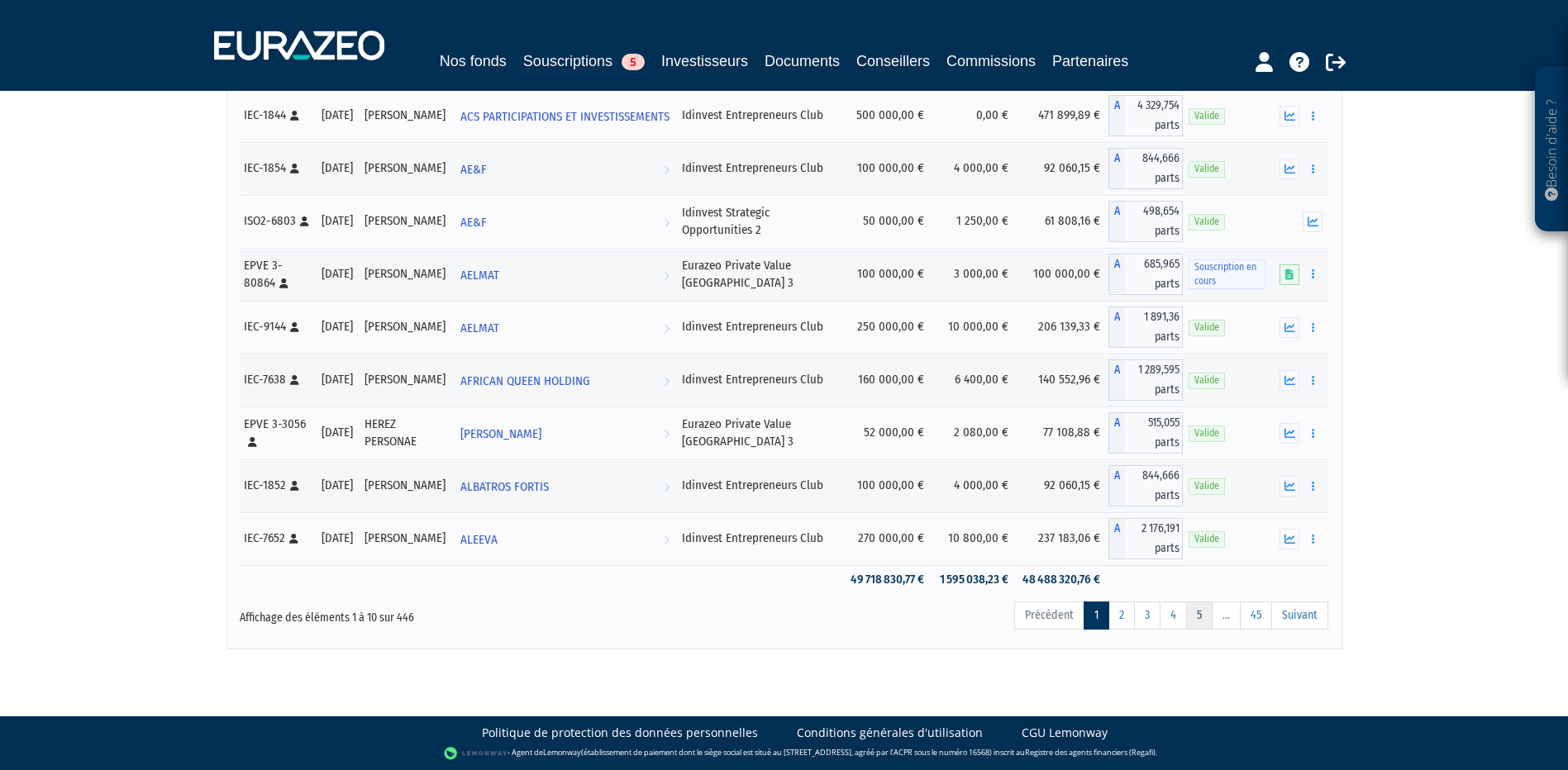
click at [1195, 619] on link "5" at bounding box center [1200, 616] width 27 height 28
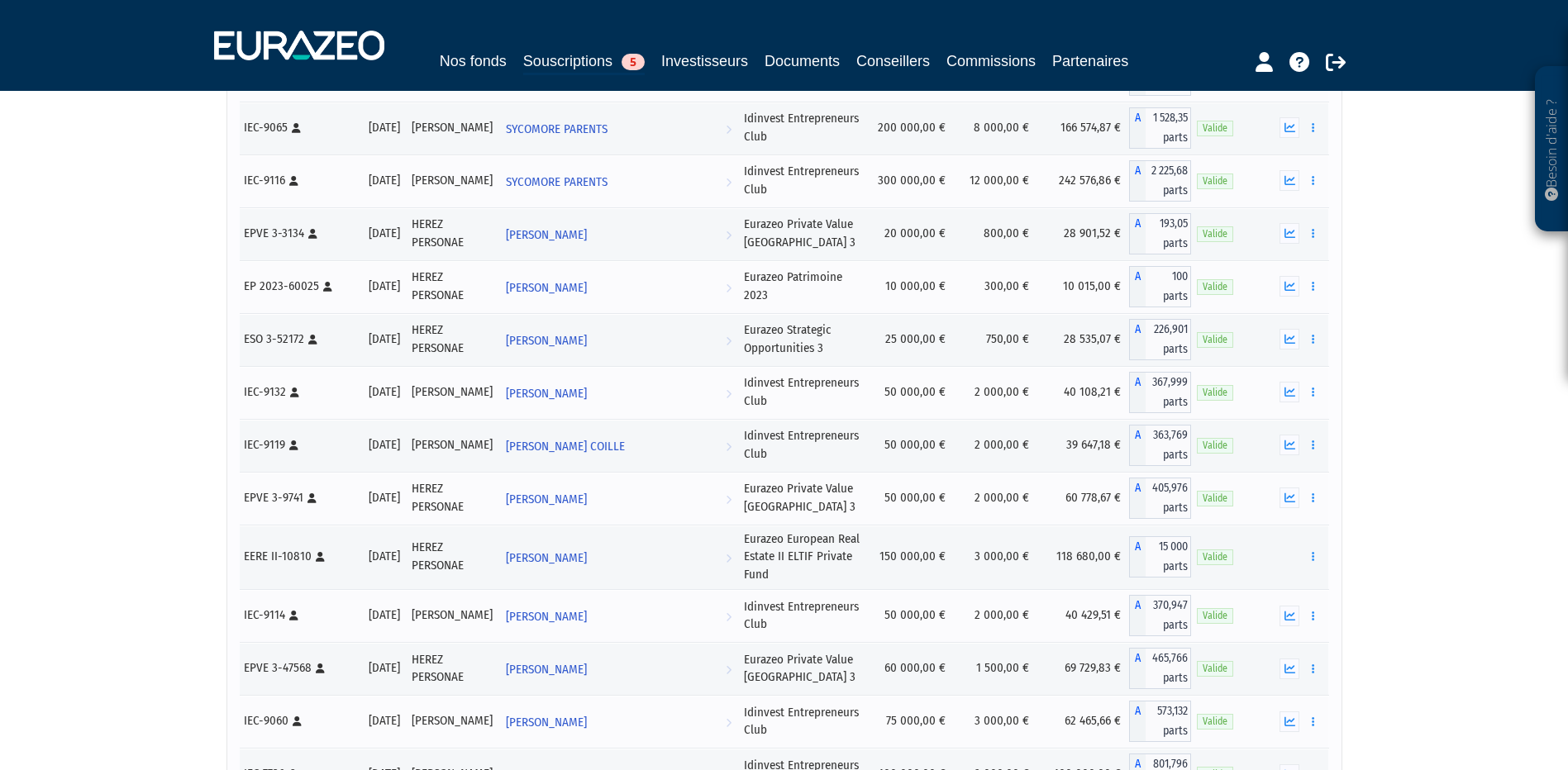
scroll to position [21147, 0]
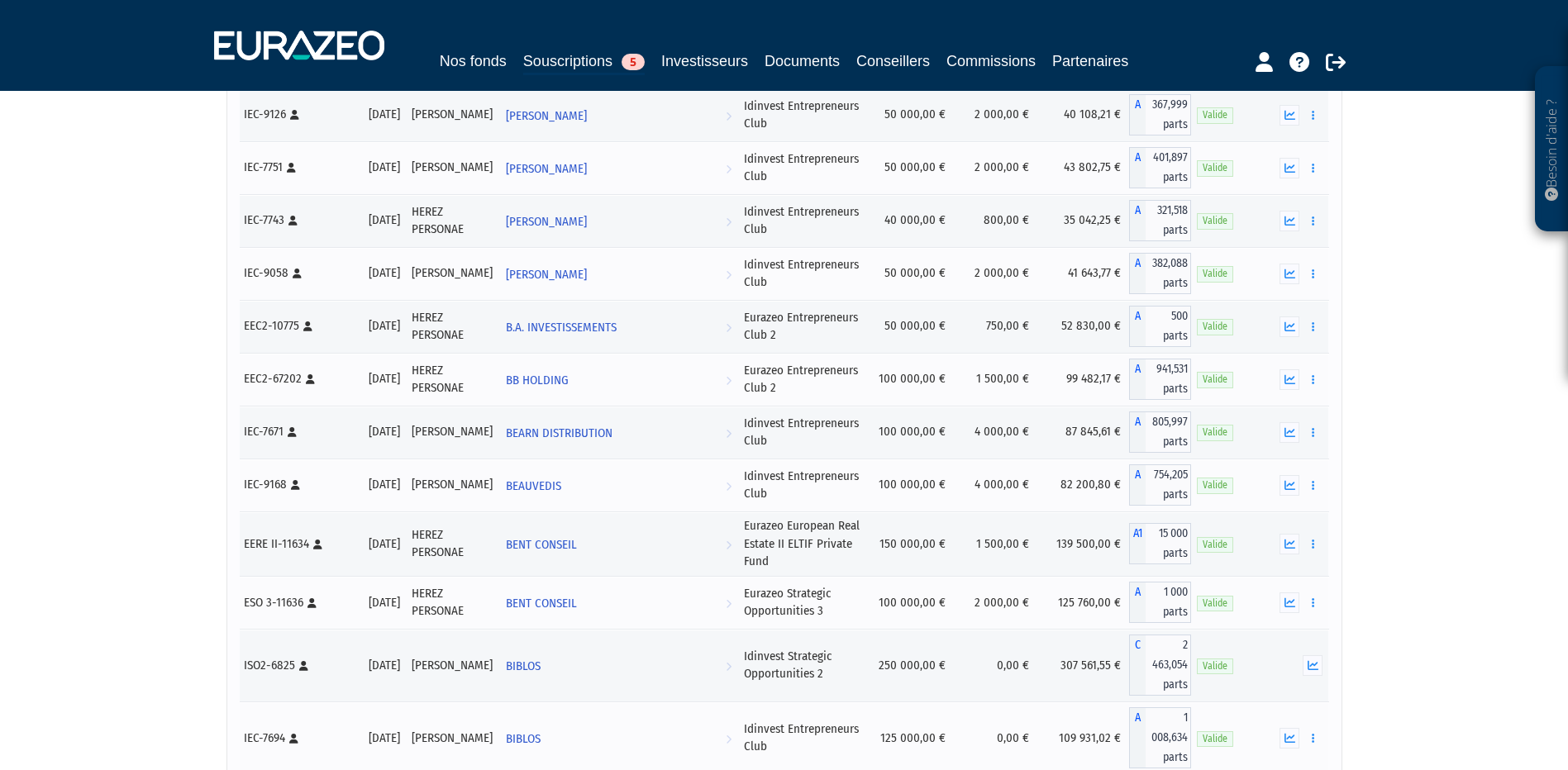
scroll to position [0, 0]
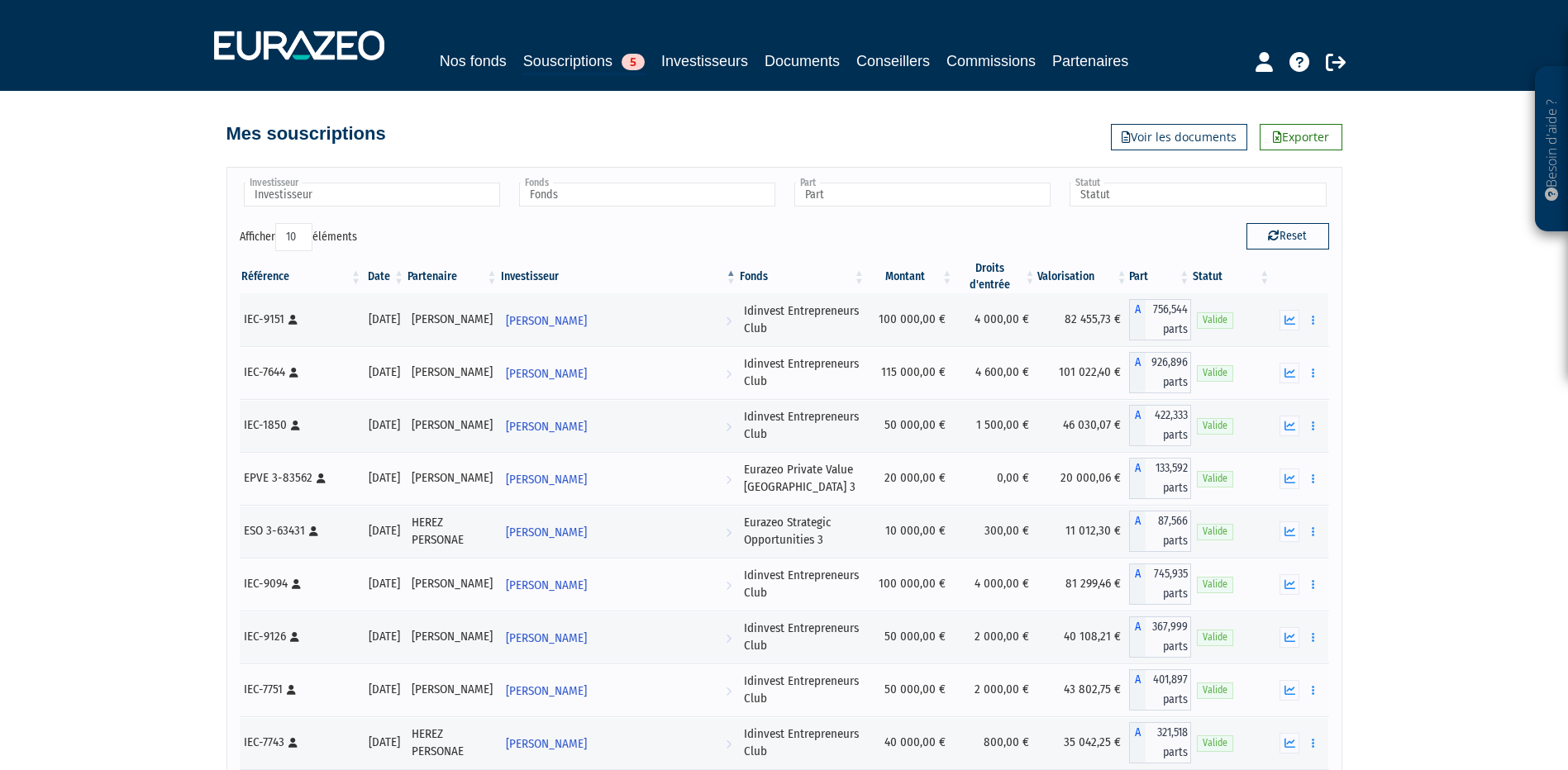
click at [811, 280] on th "Fonds" at bounding box center [802, 276] width 128 height 33
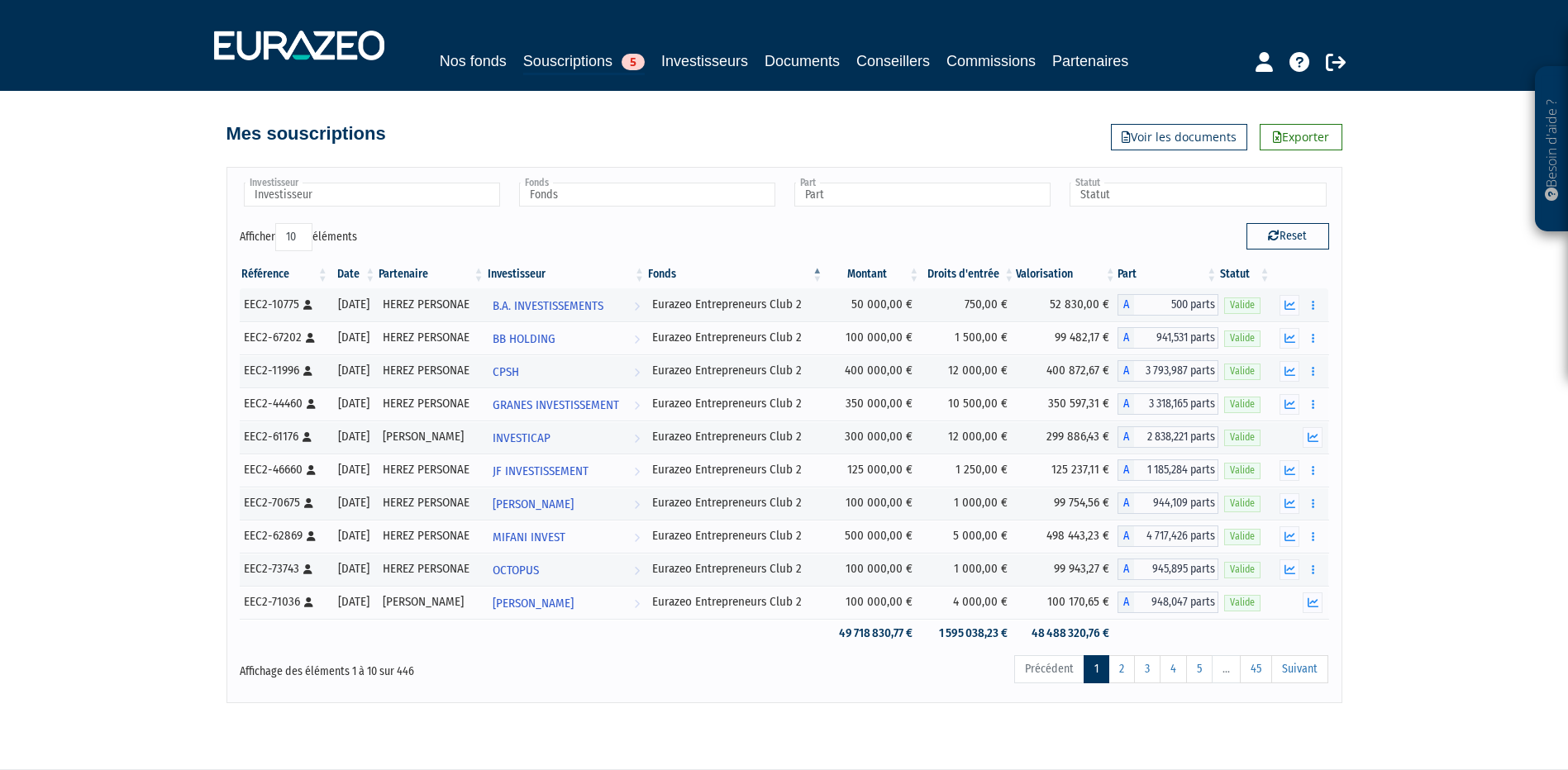
click at [802, 275] on th "Fonds" at bounding box center [735, 275] width 177 height 28
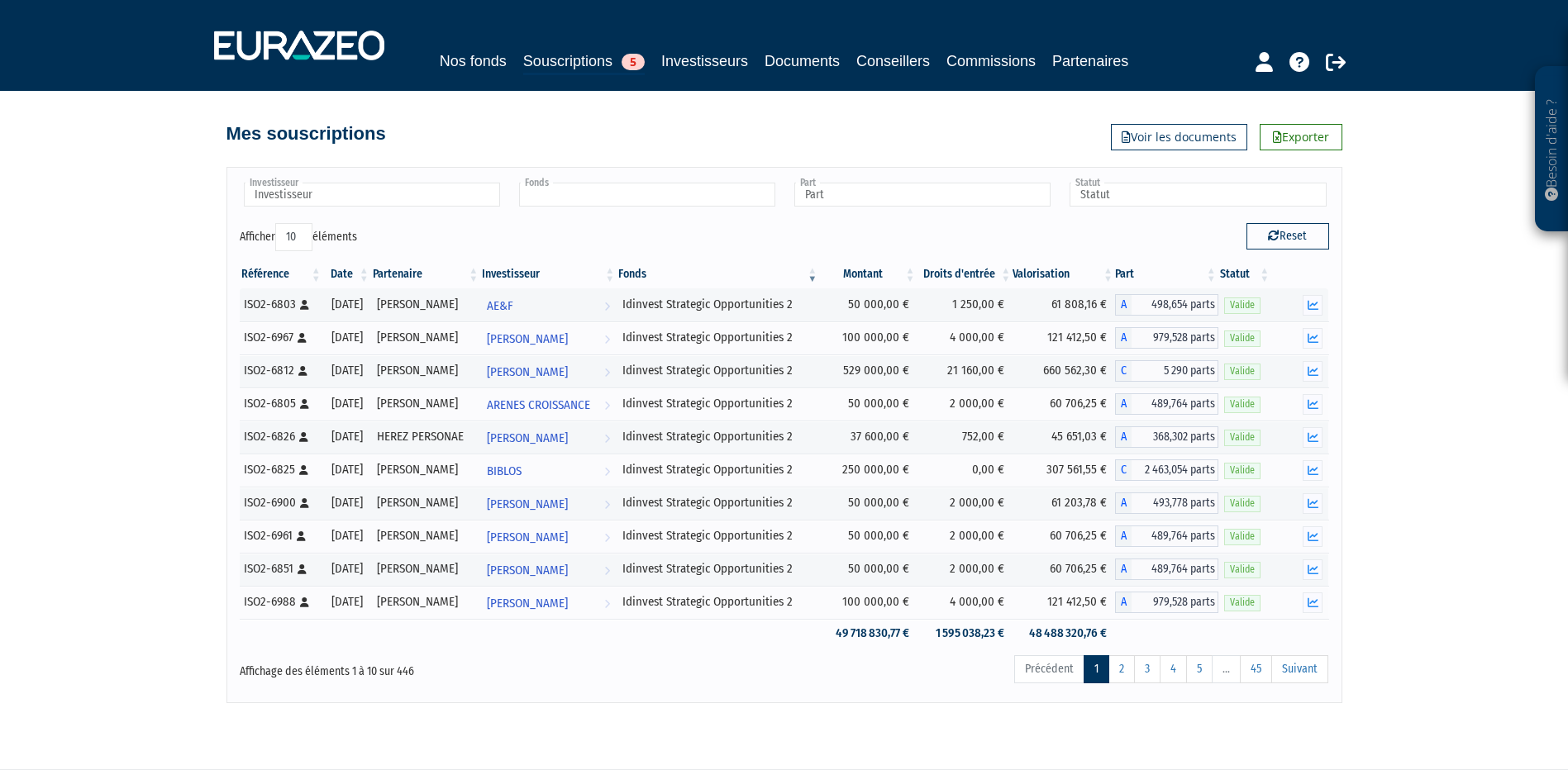
click at [623, 191] on input "text" at bounding box center [647, 194] width 256 height 24
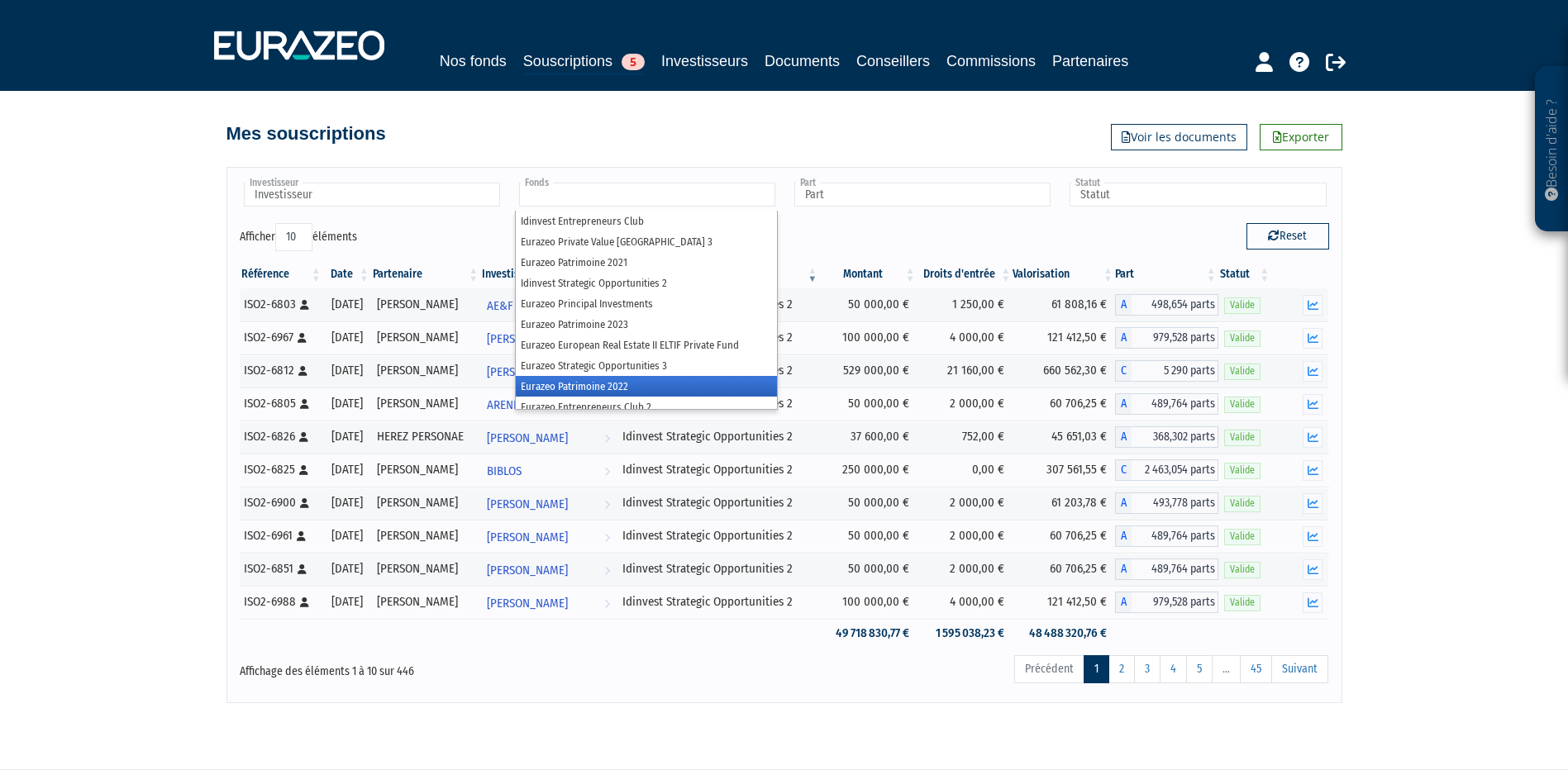
scroll to position [29, 0]
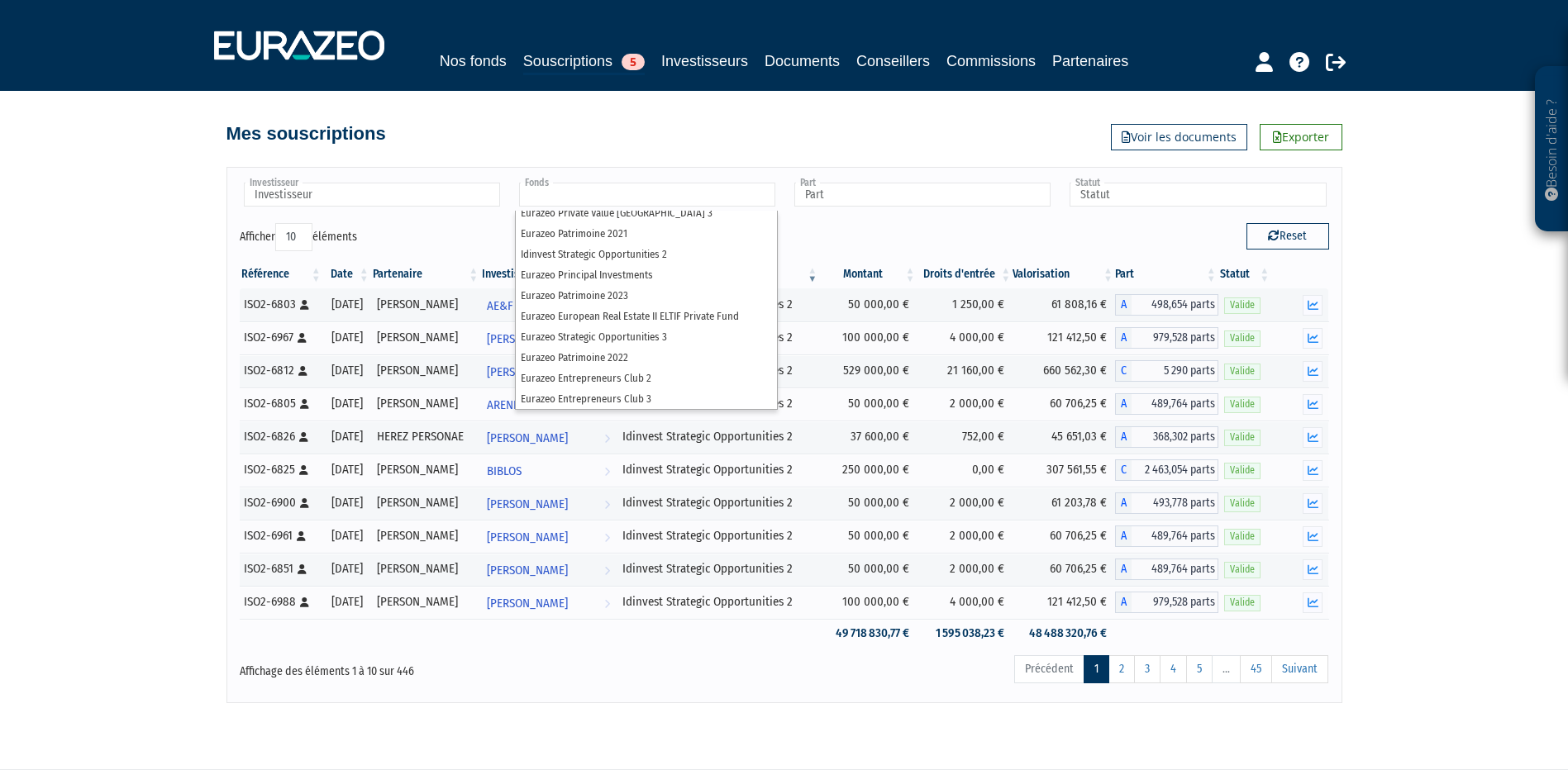
type input "Fonds"
click at [604, 197] on input "text" at bounding box center [647, 194] width 256 height 24
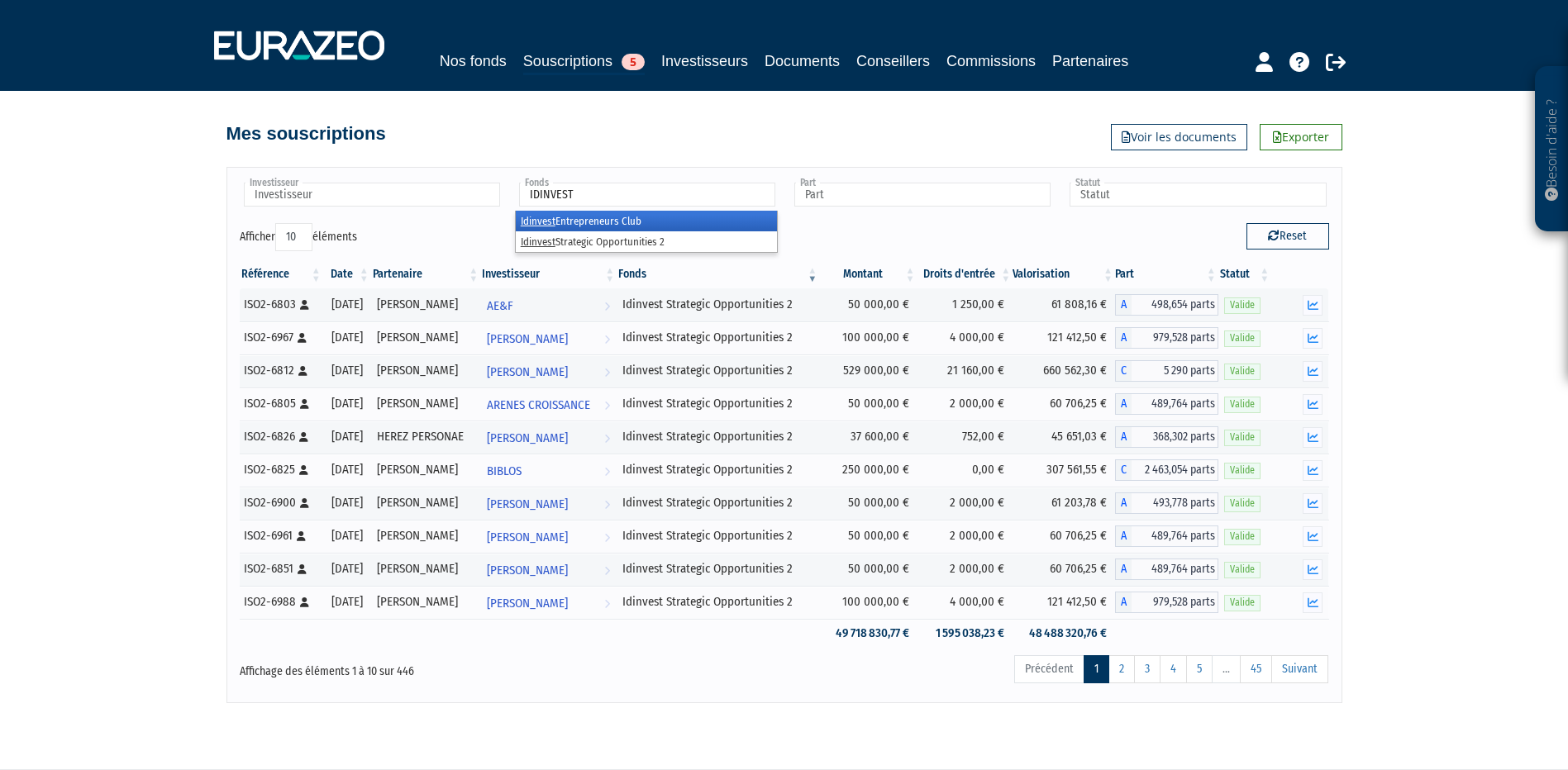
type input "IDINVEST"
click at [576, 220] on li "Idinvest Entrepreneurs Club" at bounding box center [646, 221] width 261 height 21
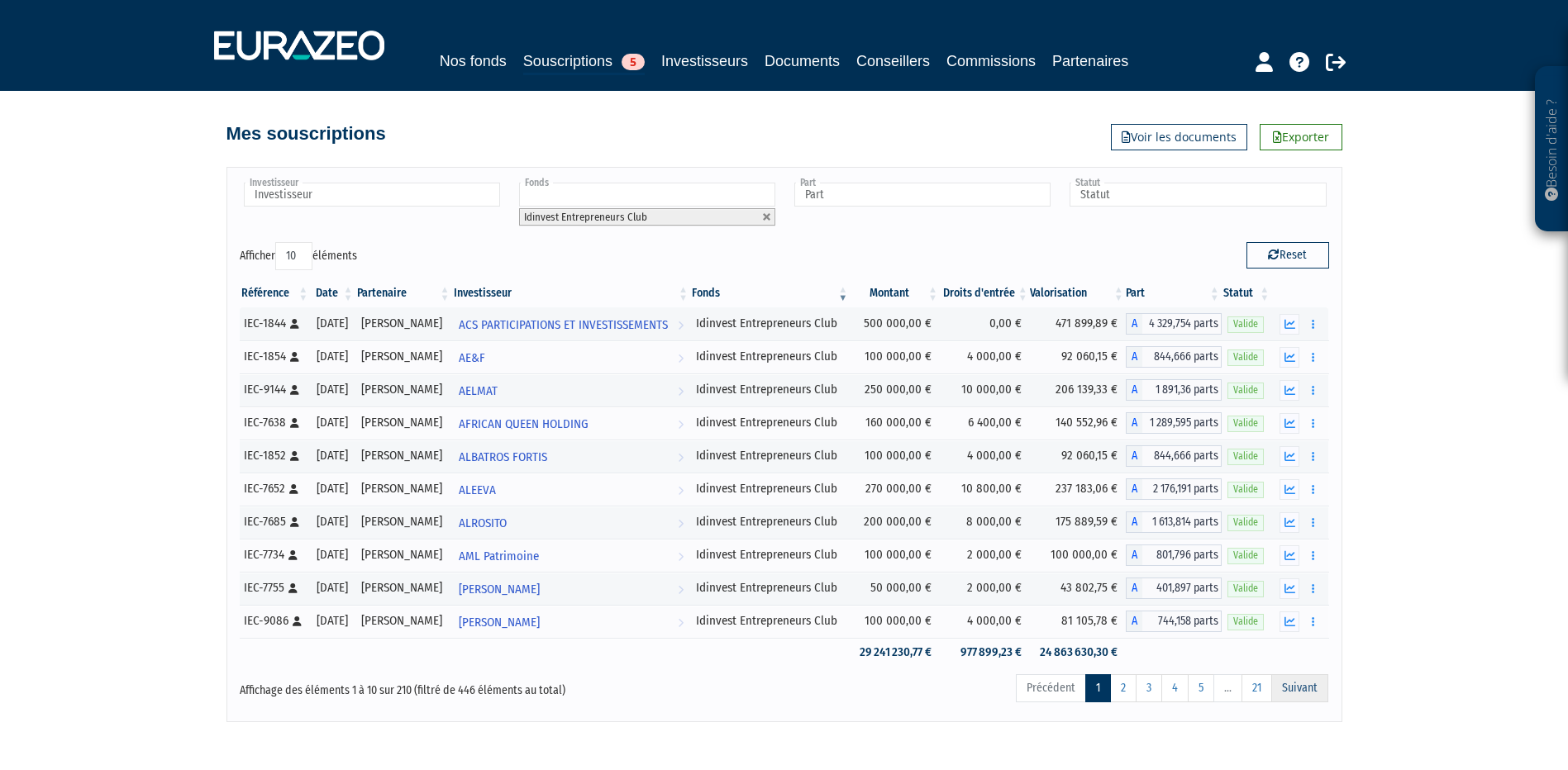
click at [1294, 687] on link "Suivant" at bounding box center [1300, 689] width 57 height 28
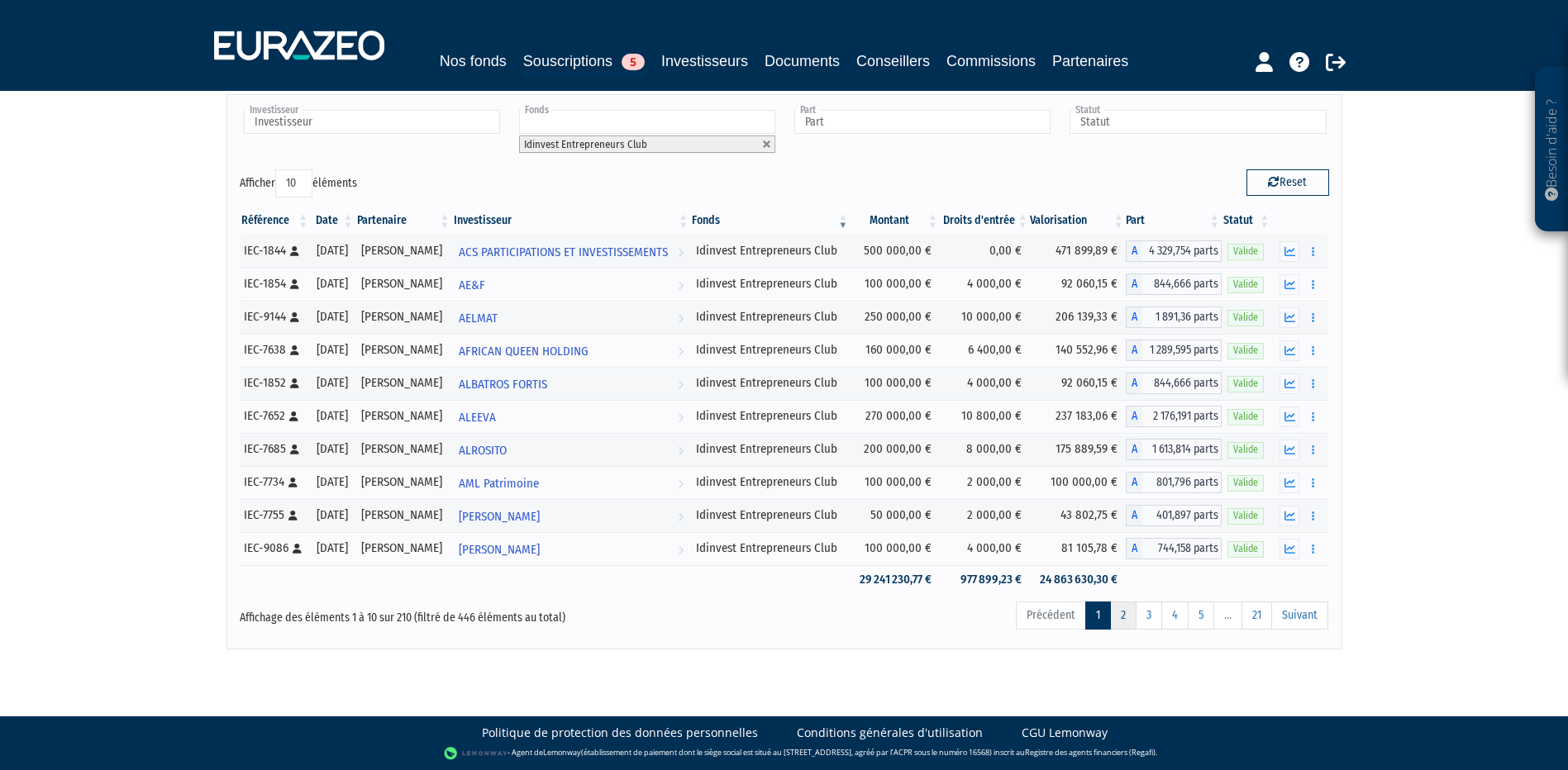
click at [1128, 617] on link "2" at bounding box center [1123, 616] width 27 height 28
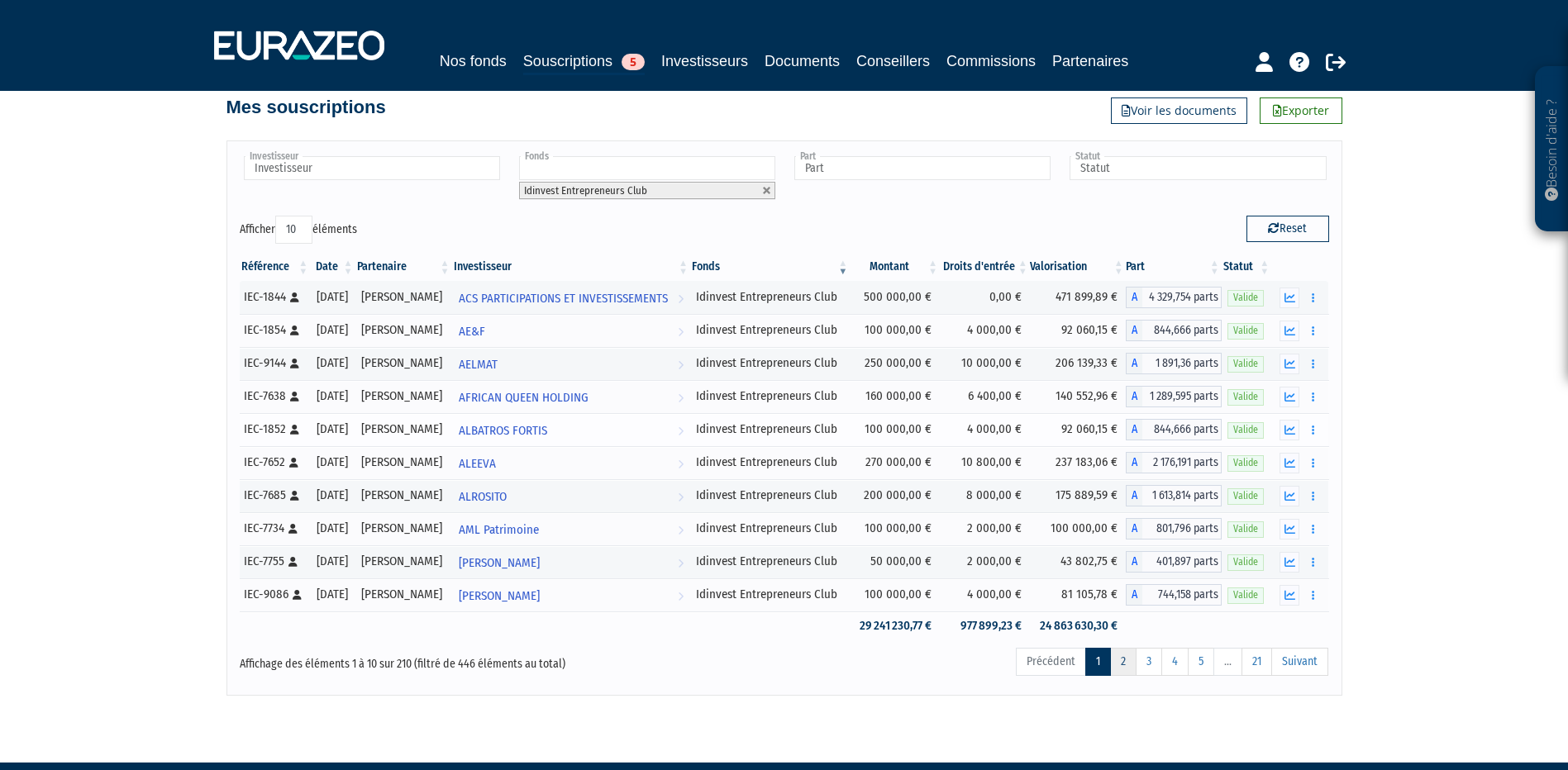
scroll to position [0, 0]
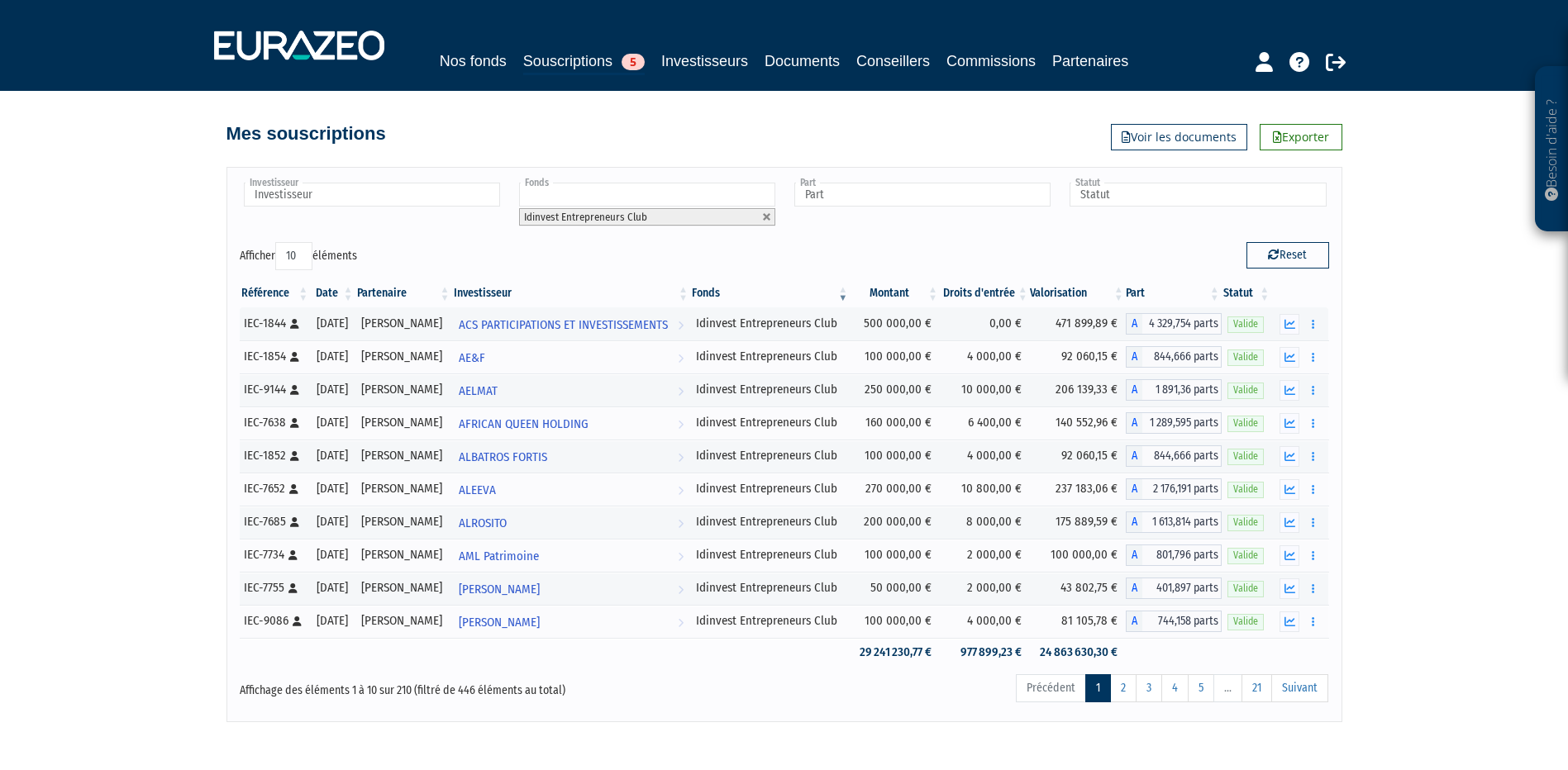
click at [687, 234] on div "Investisseur ACS PARTICIPATIONS ET INVESTISSEMENTS AE&F AELMAT [DEMOGRAPHIC_DAT…" at bounding box center [784, 211] width 1114 height 62
click at [1118, 192] on input "text" at bounding box center [1198, 194] width 256 height 24
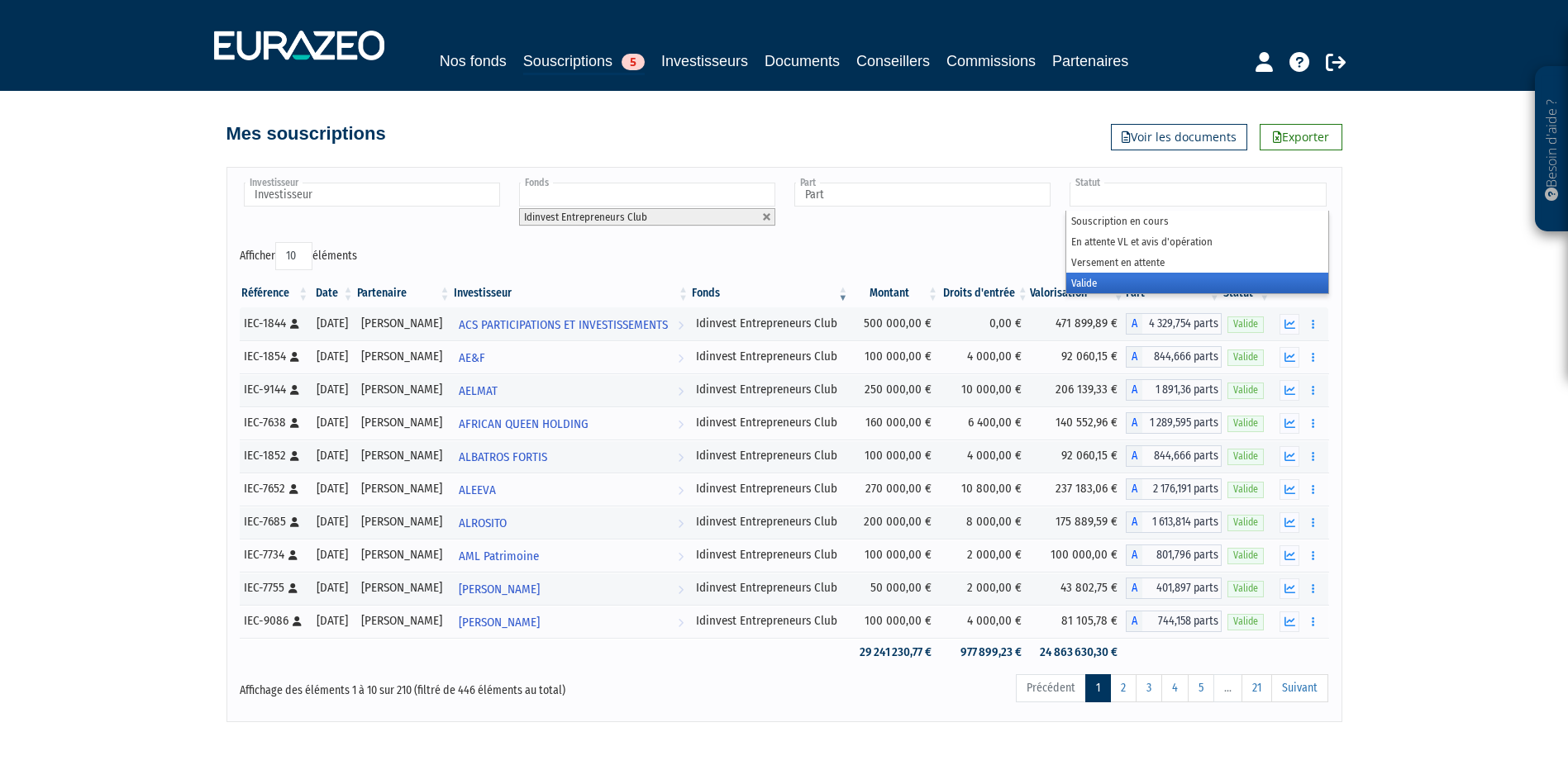
click at [1104, 277] on li "Valide" at bounding box center [1197, 283] width 261 height 21
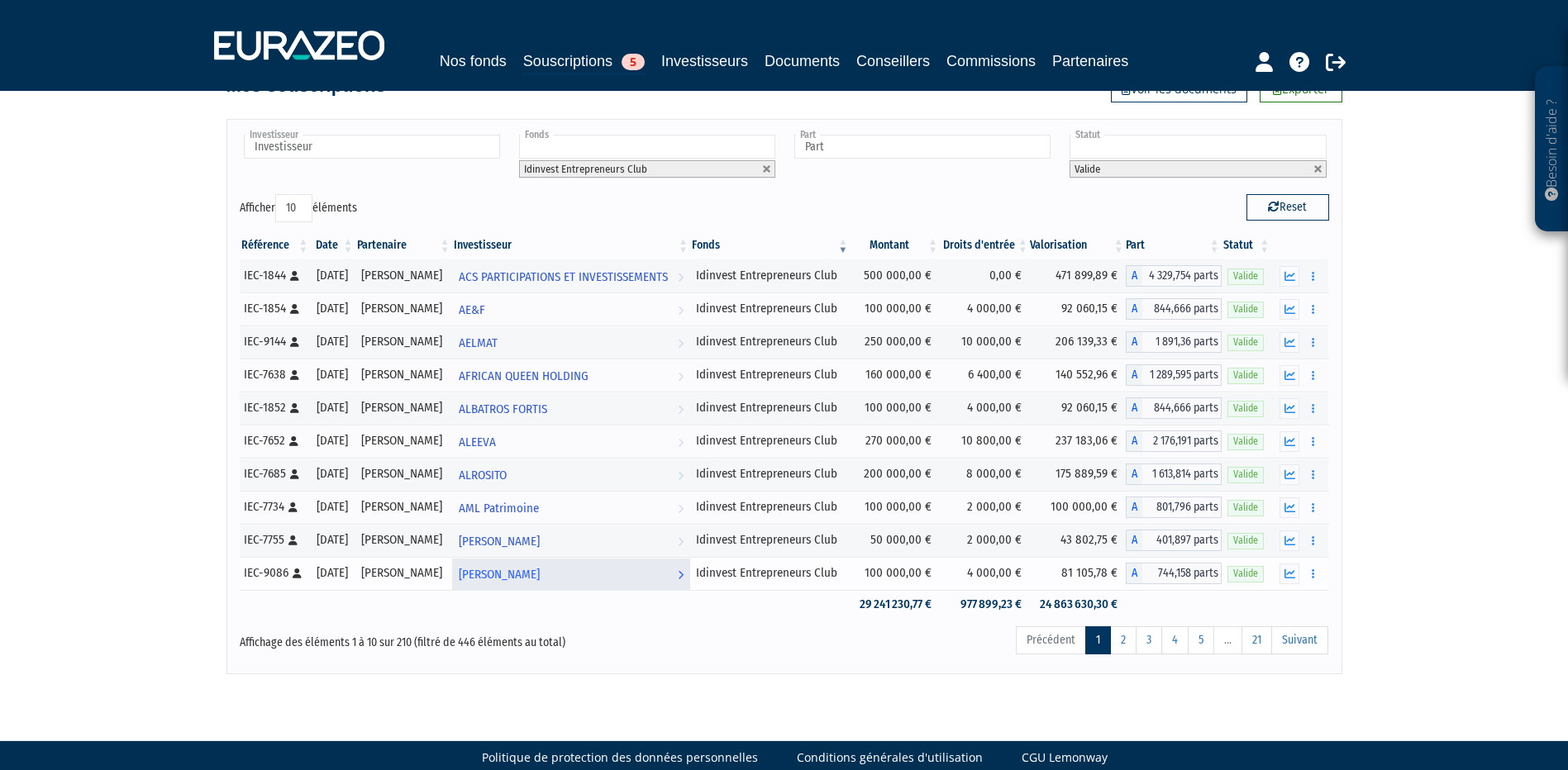
scroll to position [73, 0]
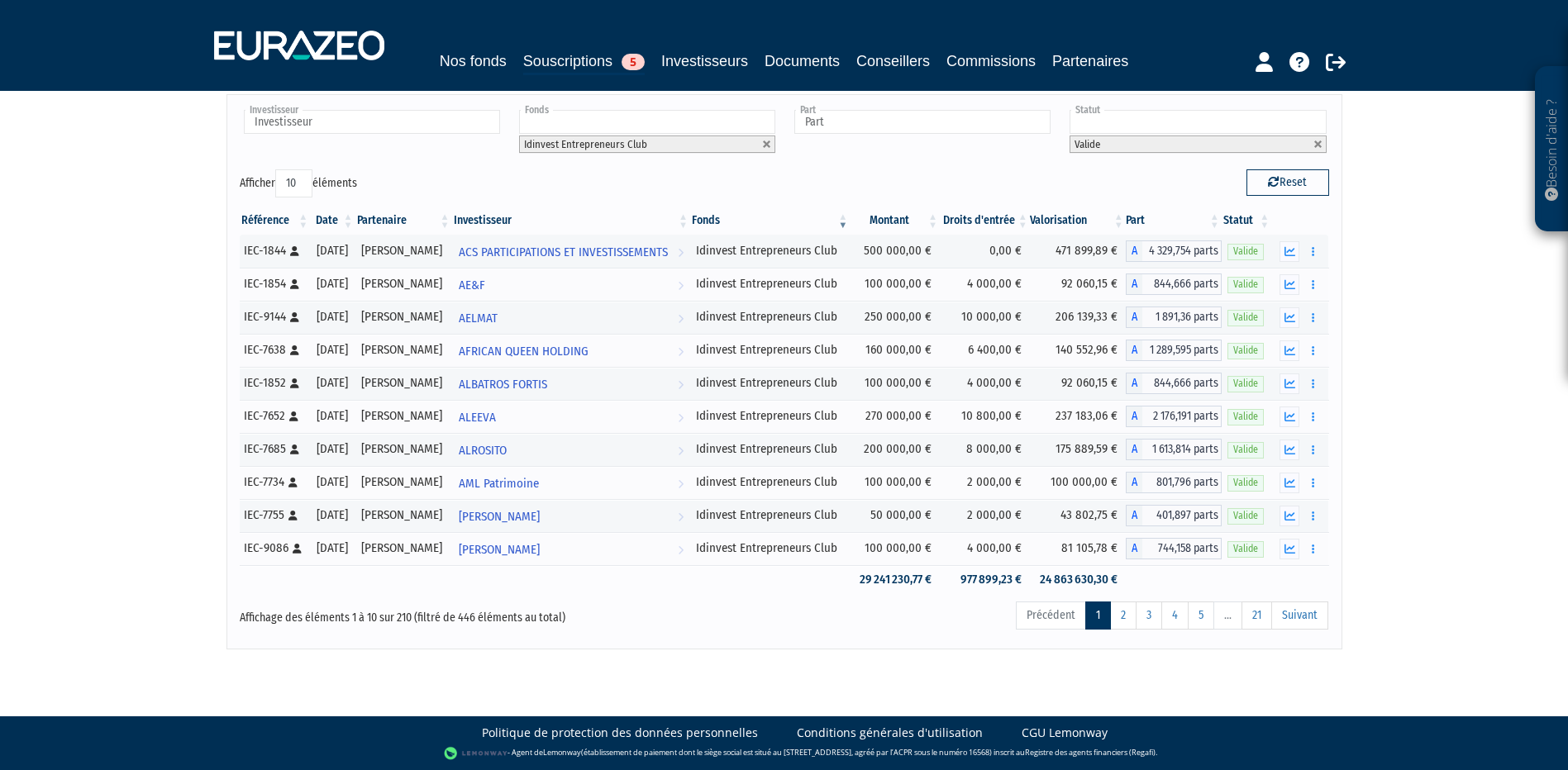
click at [1061, 618] on ul "Précédent 1 2 3 4 5 … 21 Suivant" at bounding box center [1171, 616] width 312 height 28
click at [1103, 616] on link "1" at bounding box center [1098, 616] width 26 height 28
click at [1121, 614] on link "2" at bounding box center [1123, 616] width 27 height 28
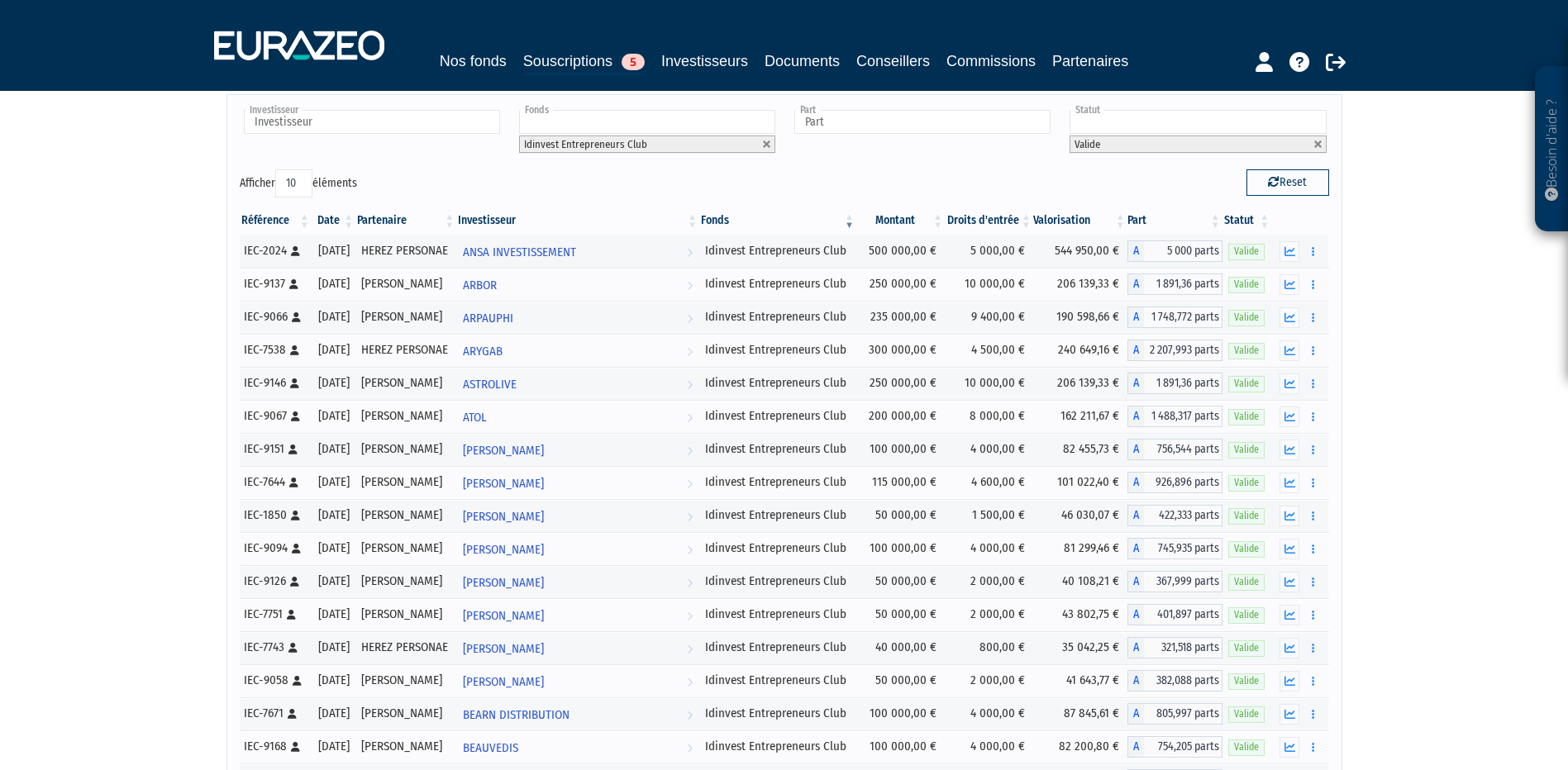
scroll to position [6323, 0]
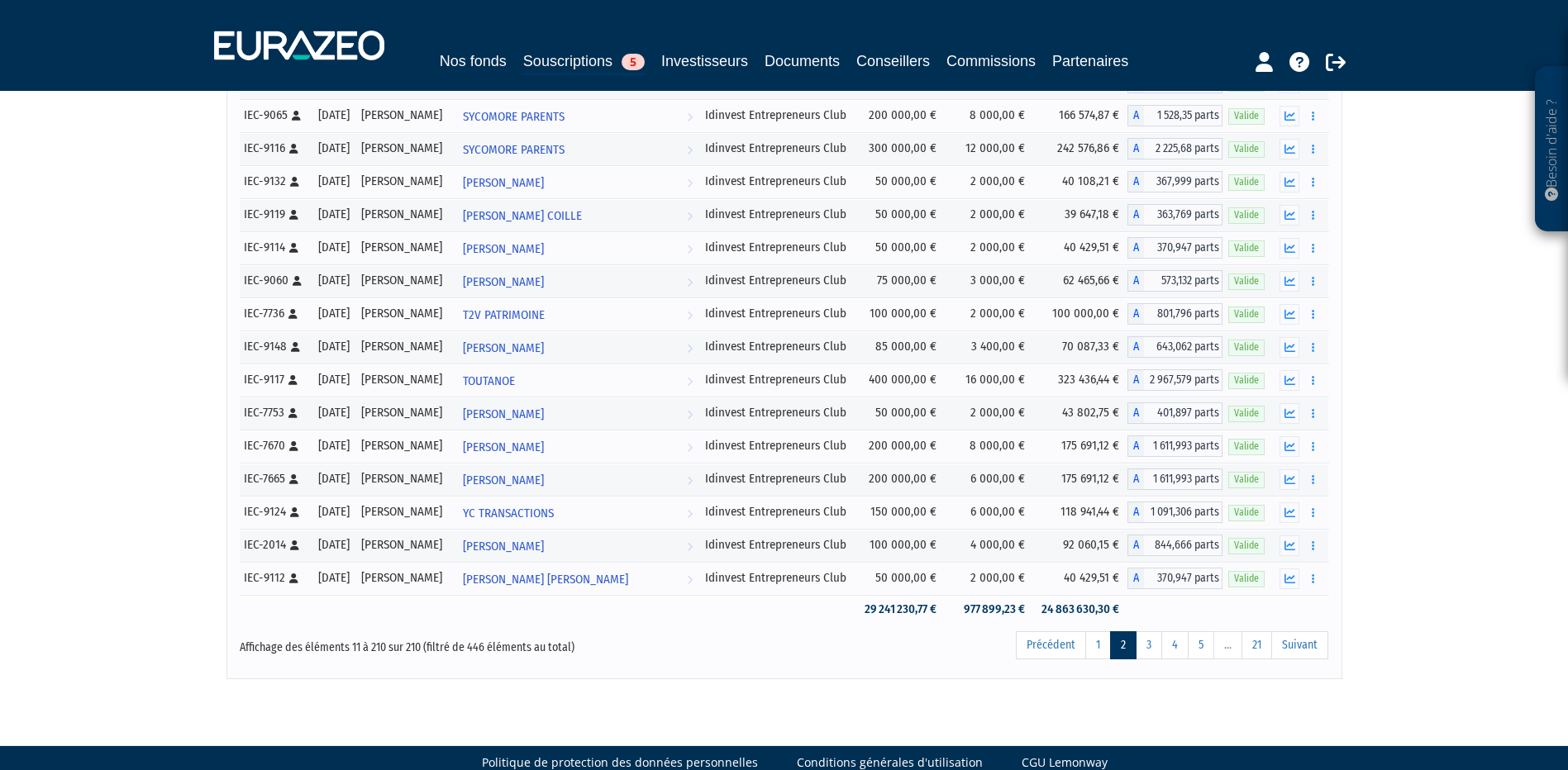
click at [1121, 614] on td "24 863 630,30 €" at bounding box center [1080, 609] width 95 height 29
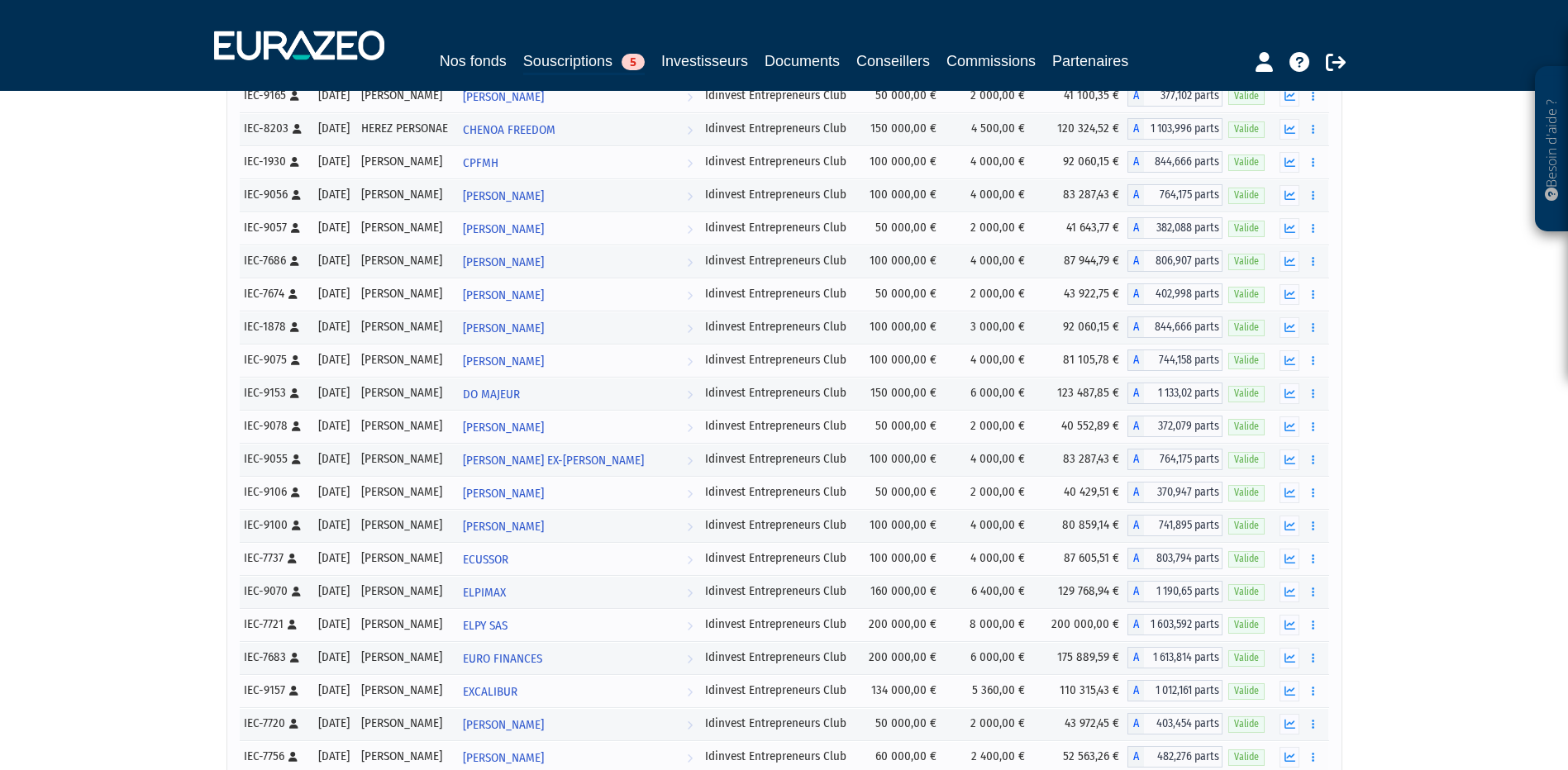
scroll to position [952, 0]
